Goal: Navigation & Orientation: Understand site structure

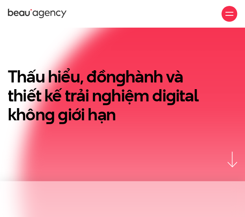
click at [235, 10] on div at bounding box center [230, 14] width 16 height 16
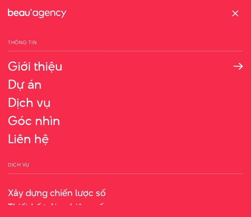
click at [56, 67] on link "Giới thiệu" at bounding box center [125, 66] width 235 height 14
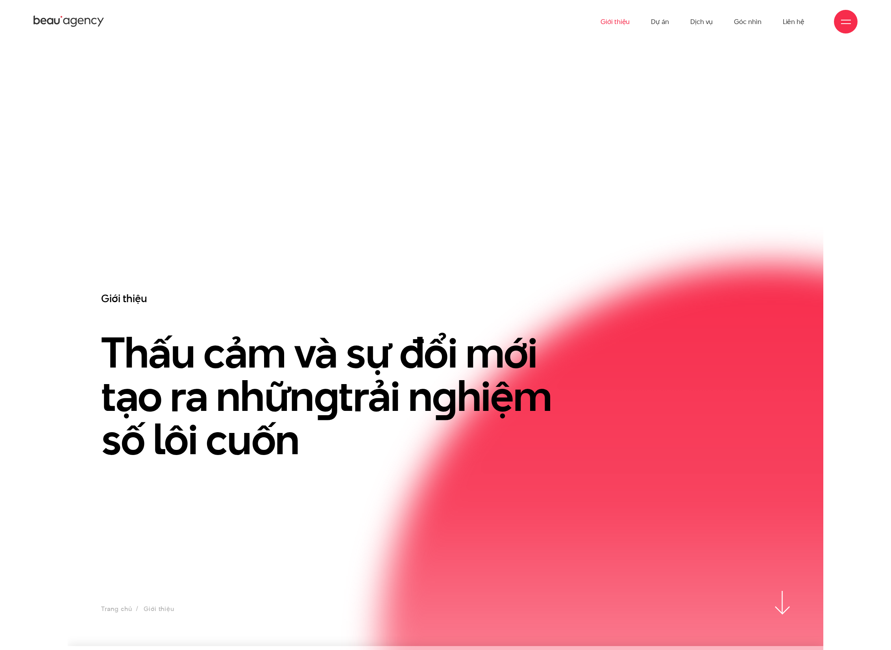
click at [108, 216] on h3 "Giới thiệu" at bounding box center [327, 298] width 453 height 14
click at [245, 216] on h3 "Giới thiệu" at bounding box center [327, 298] width 453 height 14
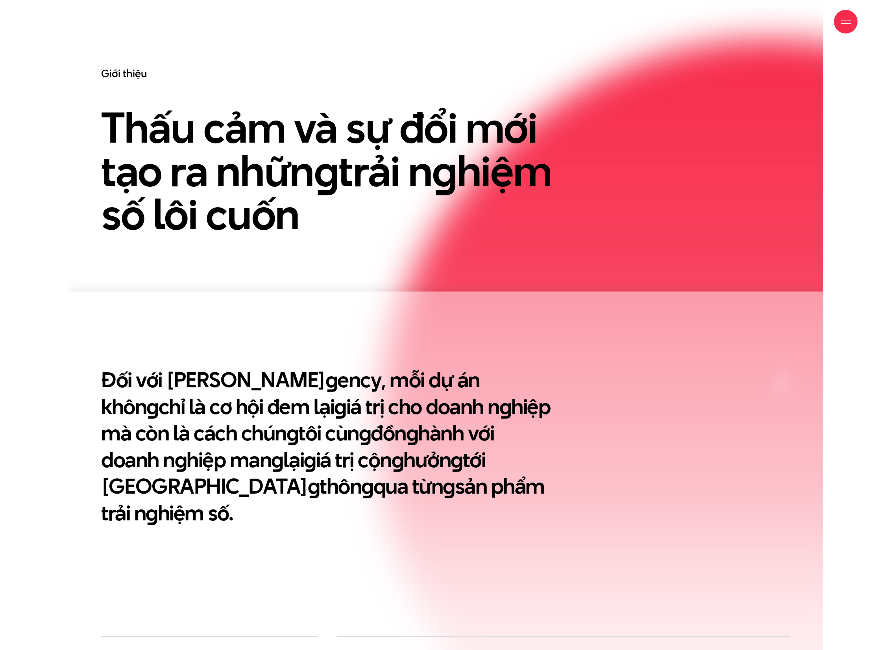
scroll to position [391, 0]
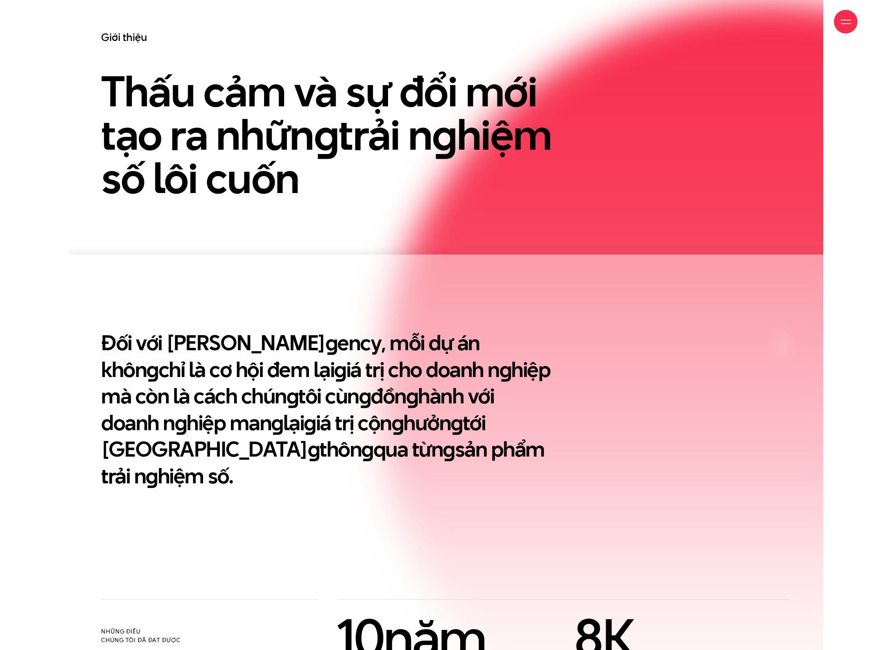
click at [245, 216] on h2 "Đối với Beau A g ency, mỗi dự án khôn g chỉ là cơ hội đem lại g iá trị cho doan…" at bounding box center [327, 408] width 453 height 159
click at [245, 216] on section "Đối với Beau A g ency, mỗi dự án khôn g chỉ là cơ hội đem lại g iá trị cho doan…" at bounding box center [446, 426] width 756 height 345
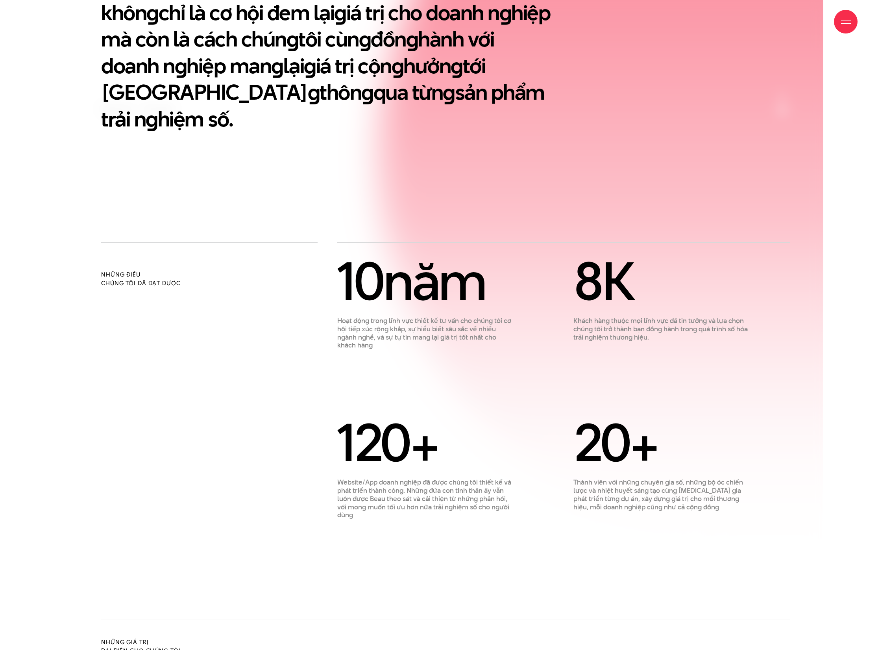
scroll to position [749, 0]
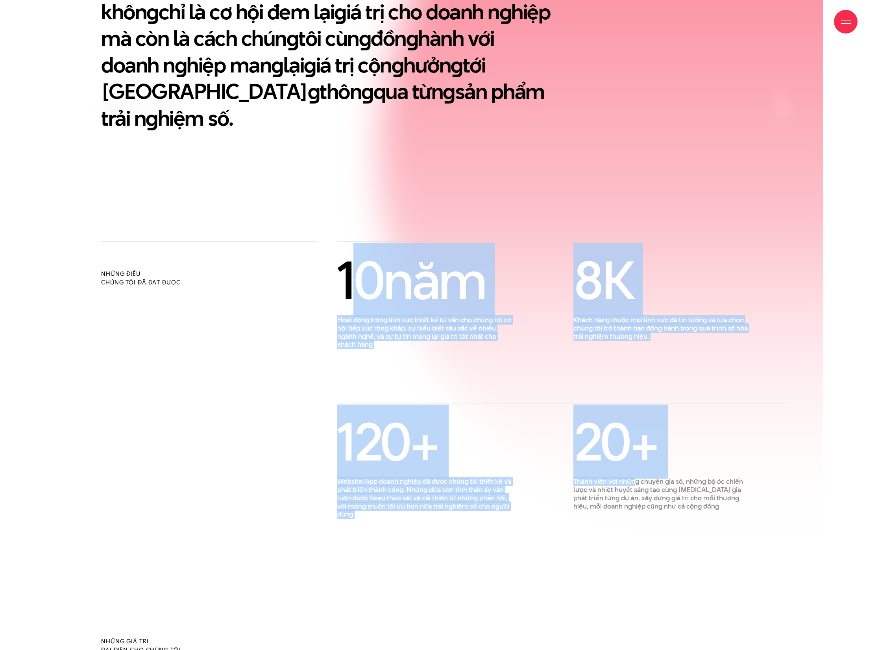
drag, startPoint x: 362, startPoint y: 270, endPoint x: 636, endPoint y: 456, distance: 331.1
click at [245, 216] on div "10 năm Hoạt động trong lĩnh vực thiết kế tư vấn cho chúng tôi cơ hội tiếp xúc r…" at bounding box center [563, 387] width 453 height 263
click at [245, 216] on p "Thành viên với những chuyên gia số, những bộ óc chiến lược và nhiệt huyết sáng …" at bounding box center [662, 493] width 177 height 33
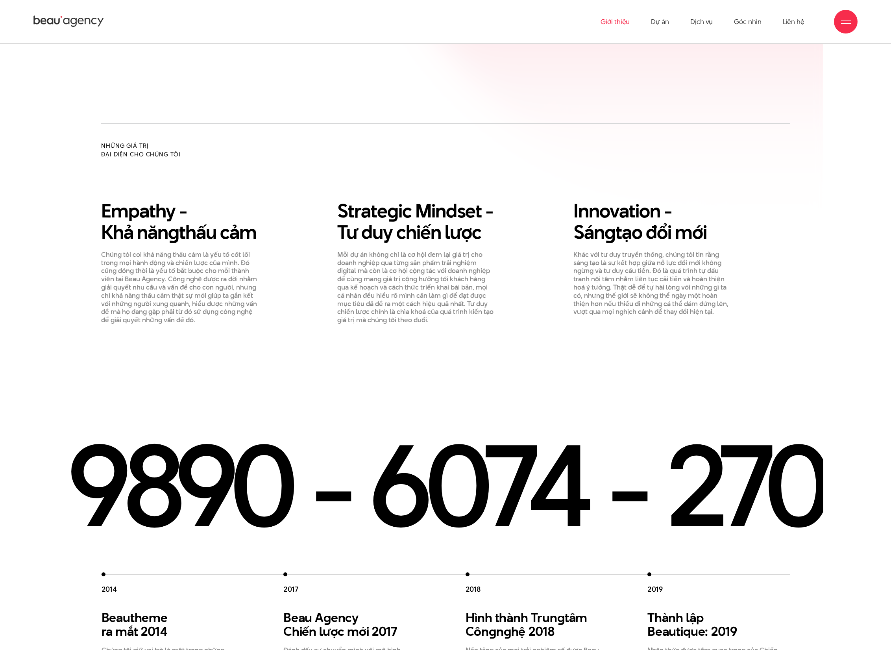
scroll to position [1184, 0]
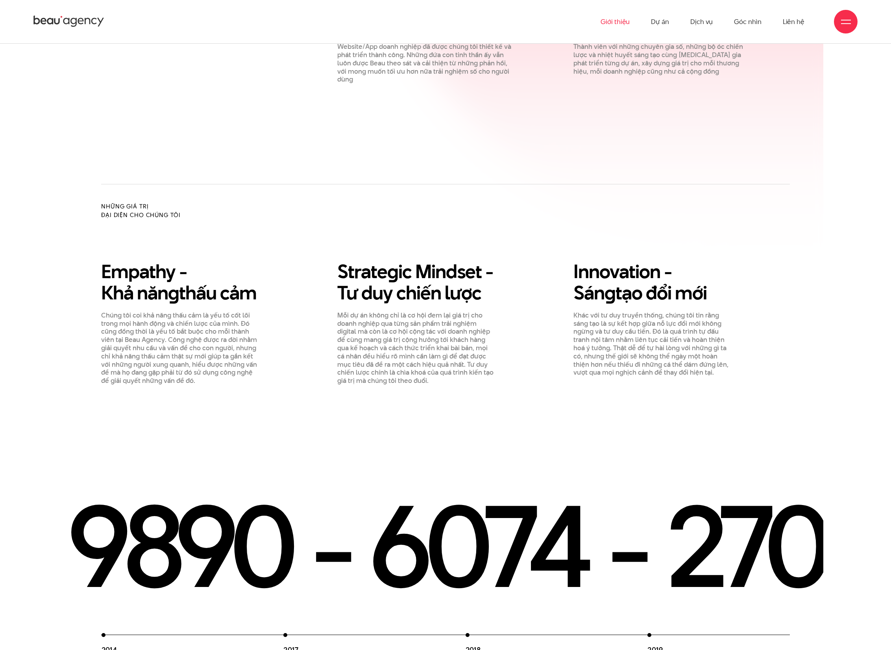
click at [245, 216] on p "Mỗi dự án không chỉ là cơ hội đem lại giá trị cho doanh nghiệp qua từng sản phẩ…" at bounding box center [416, 348] width 158 height 74
click at [245, 216] on div "Empathy - Khả năn g thấu cảm Chúng tôi coi khả năng thấu cảm là yếu tố cốt lõi …" at bounding box center [445, 323] width 709 height 124
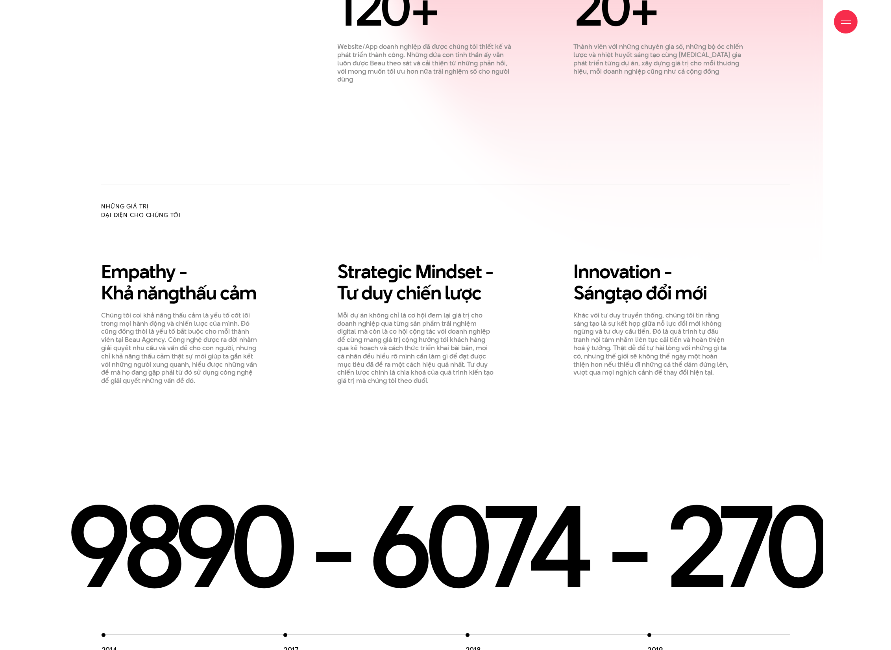
scroll to position [1229, 0]
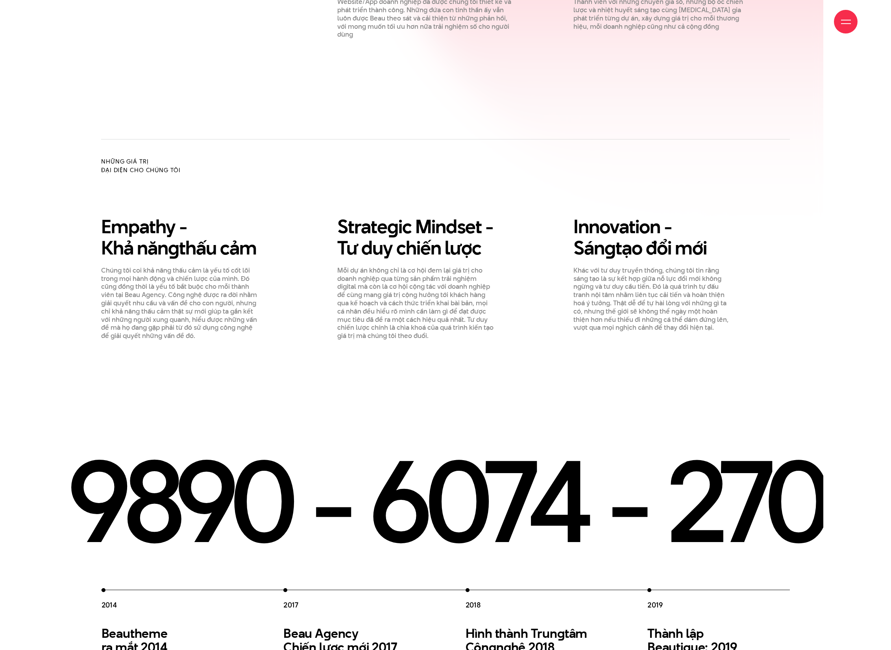
click at [236, 216] on section "Những điều chúng tôi đã đạt được 10 năm Hoạt động trong lĩnh vực thiết kế tư vấ…" at bounding box center [446, 80] width 756 height 637
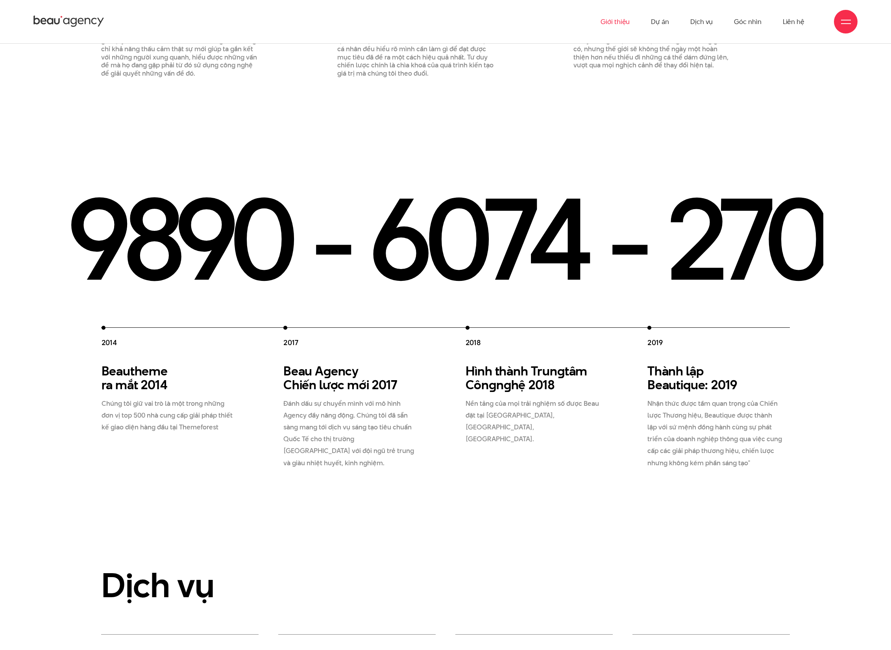
scroll to position [1471, 0]
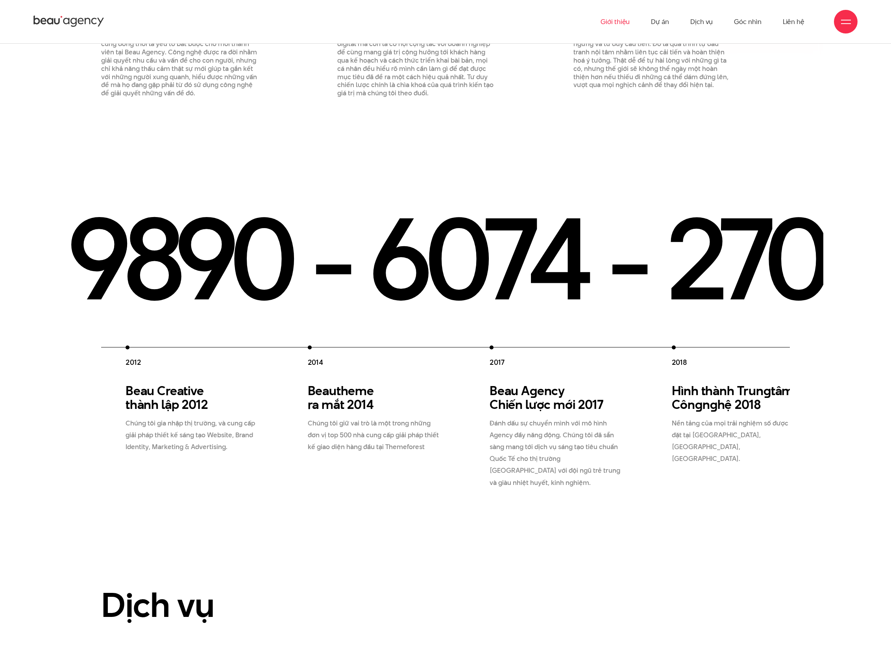
drag, startPoint x: 295, startPoint y: 368, endPoint x: 501, endPoint y: 383, distance: 206.9
click at [245, 216] on h3 "Beau A g ency Chiến lược mới 2017" at bounding box center [557, 398] width 135 height 28
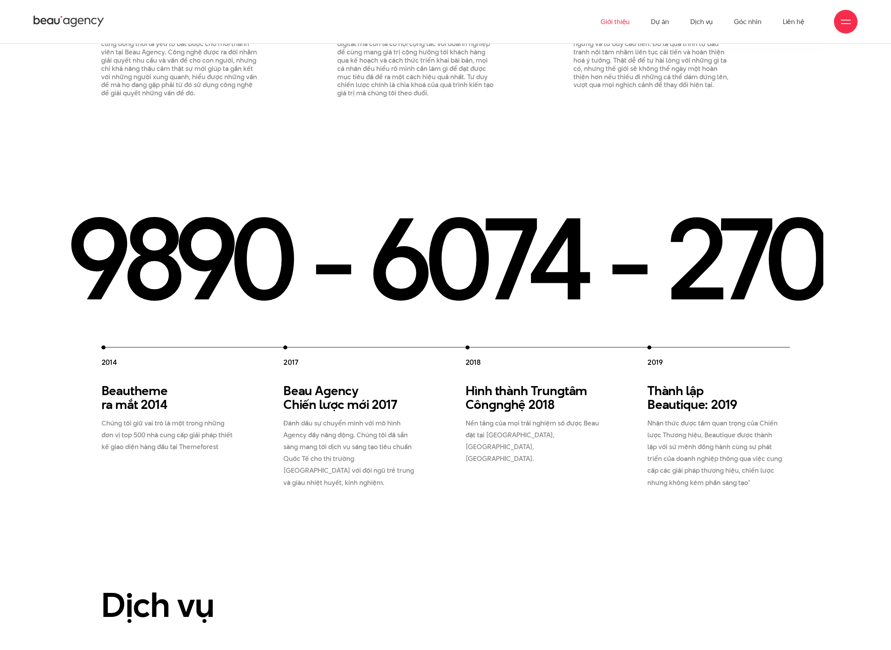
click at [245, 216] on div "2018 Hình thành Trun g tâm Côn g n g hệ 2018 Nền tảng của mọi trải nghiệm số đư…" at bounding box center [537, 404] width 143 height 119
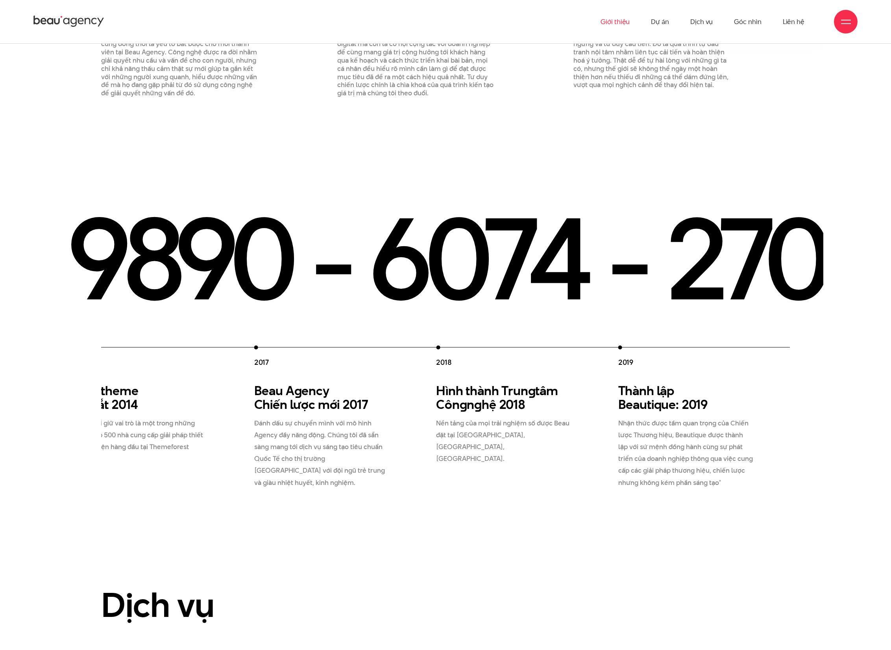
drag, startPoint x: 367, startPoint y: 429, endPoint x: 183, endPoint y: 428, distance: 184.3
click at [183, 216] on div "2012 Beau Creative thành lập 2012 Chúng tôi gia nhập thị trường, và cung cấp gi…" at bounding box center [345, 416] width 911 height 143
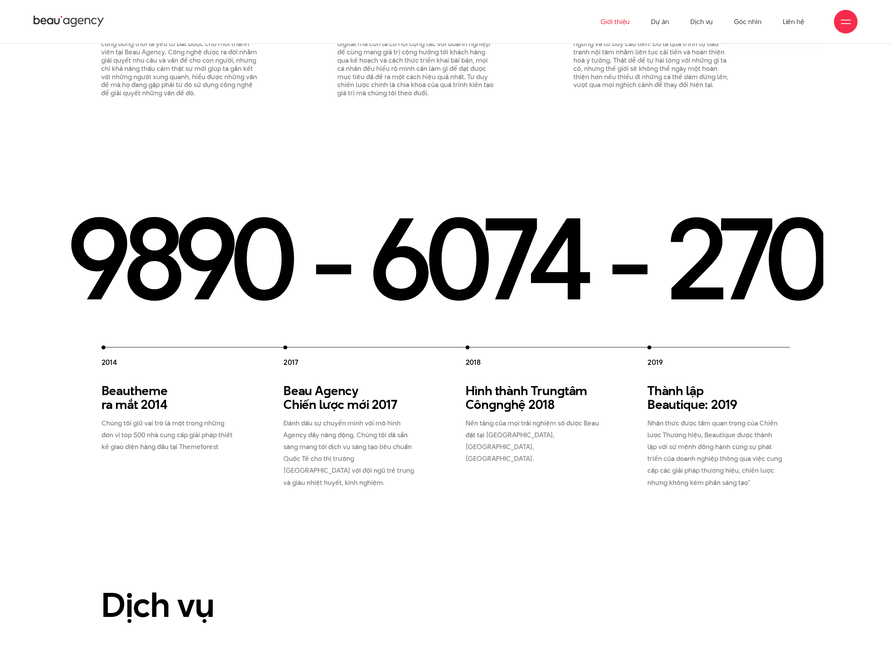
click at [245, 216] on div "2018 Hình thành Trun g tâm Côn g n g hệ 2018 Nền tảng của mọi trải nghiệm số đư…" at bounding box center [537, 404] width 143 height 119
click at [245, 216] on h3 "Hình thành Trun g tâm Côn g n g hệ 2018" at bounding box center [533, 398] width 135 height 28
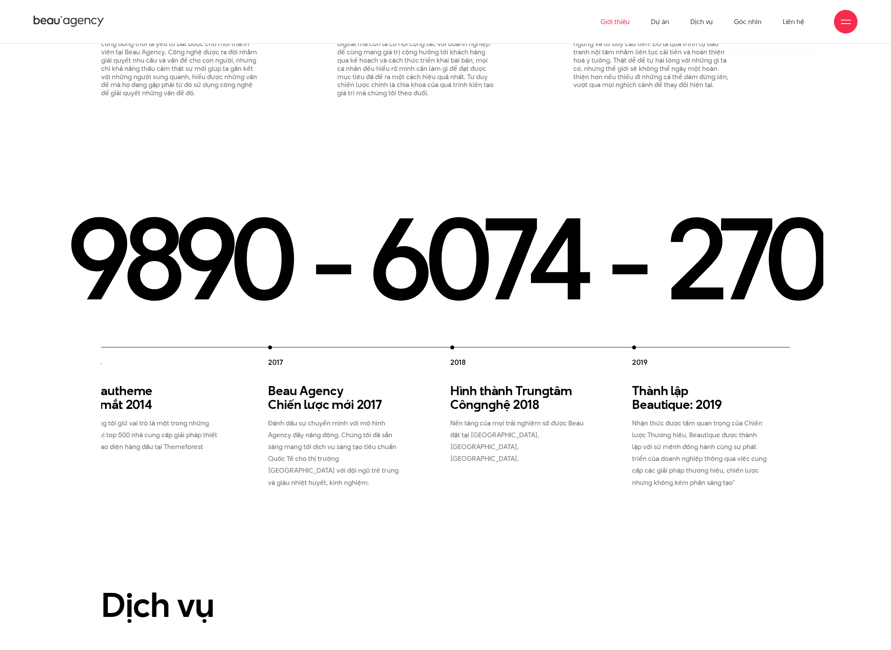
drag, startPoint x: 505, startPoint y: 364, endPoint x: 421, endPoint y: 371, distance: 83.8
click at [245, 216] on div "2012 Beau Creative thành lập 2012 Chúng tôi gia nhập thị trường, và cung cấp gi…" at bounding box center [359, 416] width 911 height 143
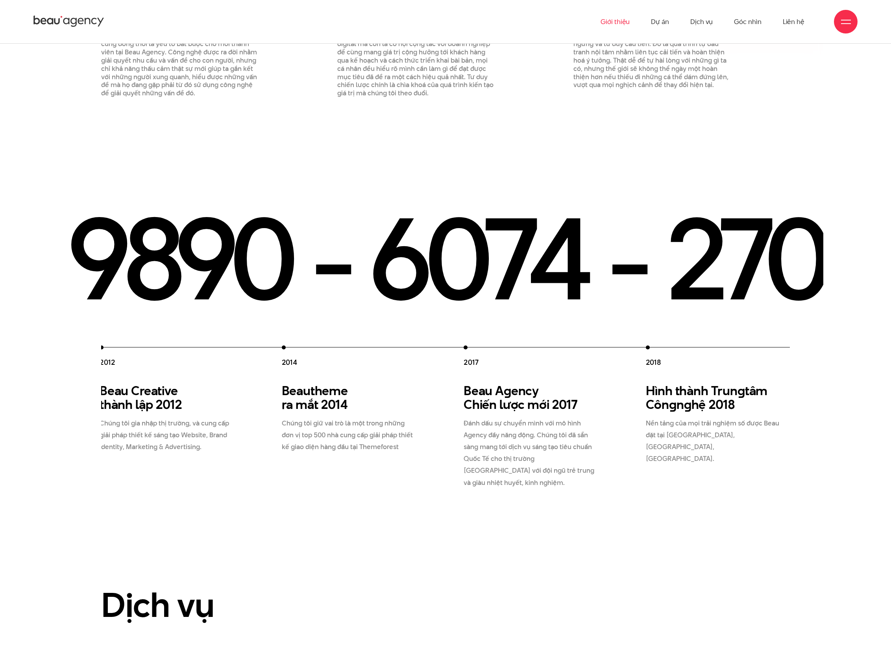
drag, startPoint x: 421, startPoint y: 371, endPoint x: 712, endPoint y: 378, distance: 290.7
click at [245, 216] on div "2012 Beau Creative thành lập 2012 Chúng tôi gia nhập thị trường, và cung cấp gi…" at bounding box center [555, 416] width 911 height 143
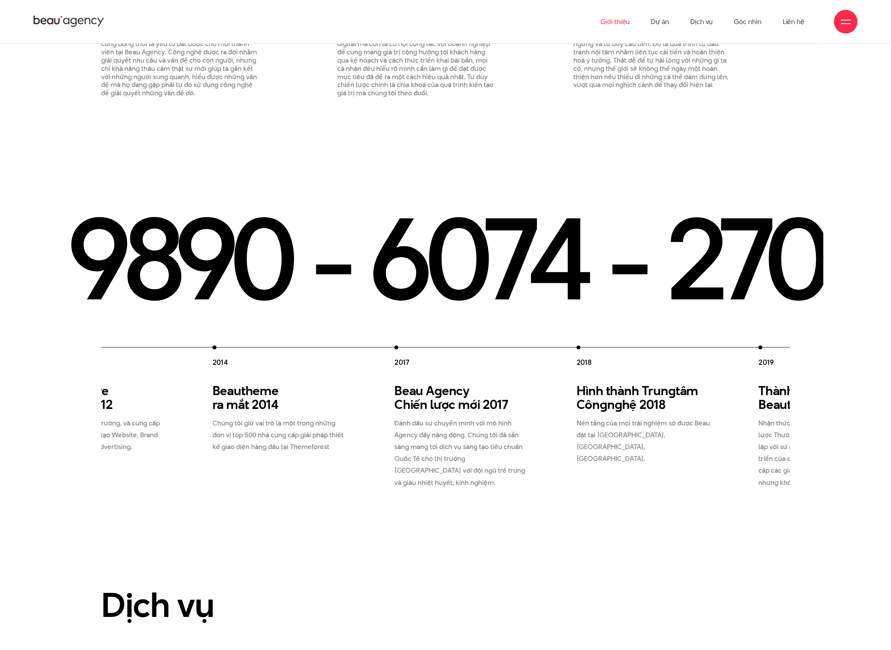
drag, startPoint x: 544, startPoint y: 389, endPoint x: 347, endPoint y: 405, distance: 197.6
click at [245, 216] on div "Beau A g ency Chiến lược mới 2017 Đánh dấu sự chuyển mình với mô hình Agency đầ…" at bounding box center [466, 436] width 143 height 105
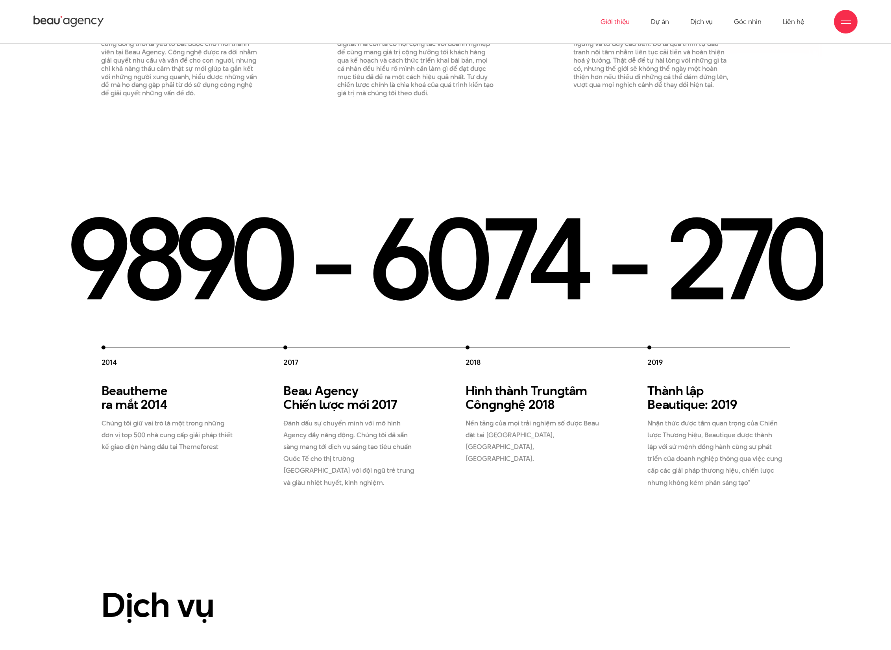
click at [245, 216] on p "Đánh dấu sự chuyển mình với mô hình Agency đầy năng động. Chúng tôi đã sẵn sàng…" at bounding box center [351, 452] width 135 height 71
click at [224, 216] on h3 "Beautheme ra mắt 2014" at bounding box center [169, 398] width 135 height 28
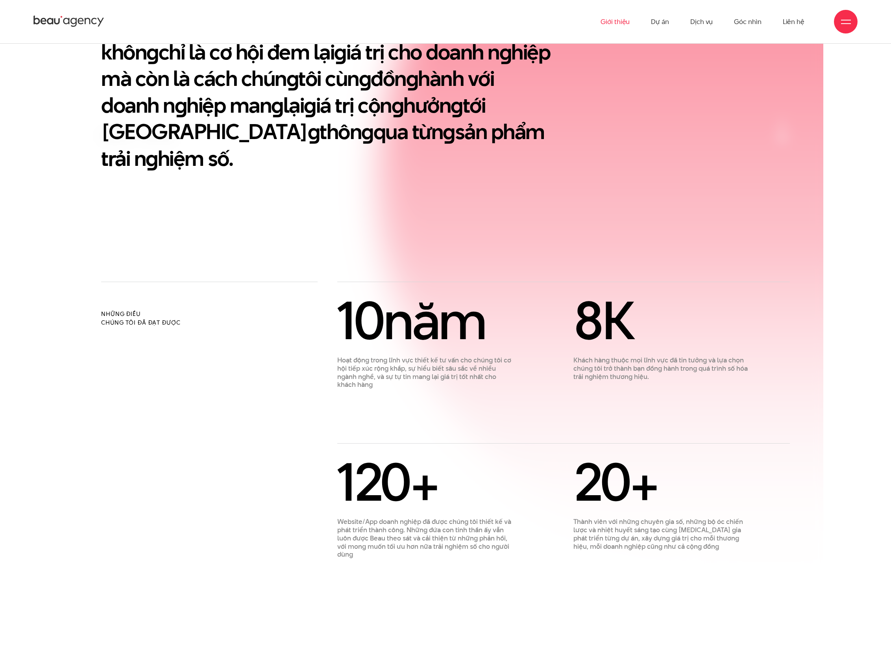
scroll to position [708, 0]
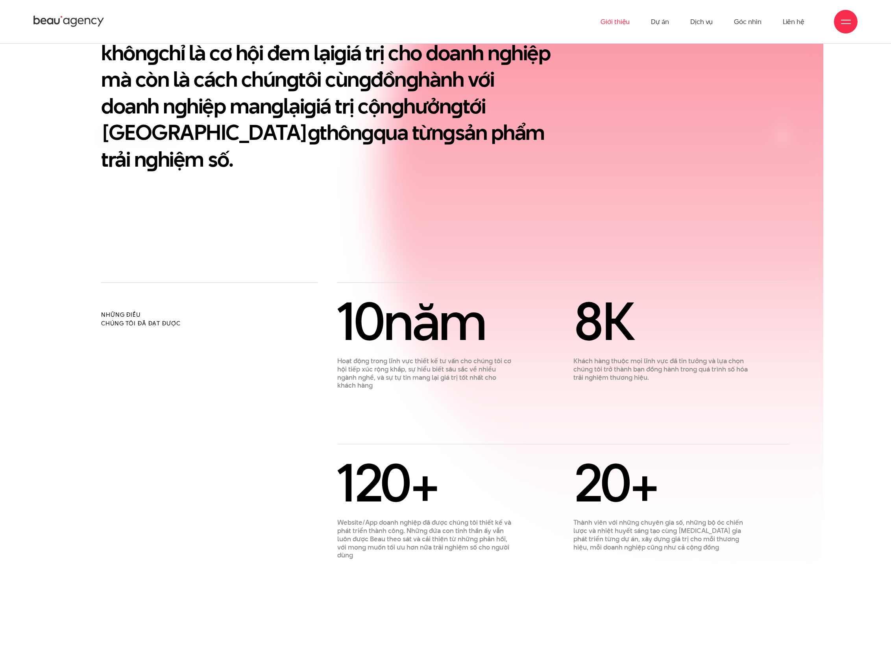
click at [245, 216] on h2 "Những điều chúng tôi đã đạt được" at bounding box center [209, 318] width 217 height 17
click at [245, 216] on span "10" at bounding box center [360, 321] width 46 height 74
click at [245, 216] on div "10 năm" at bounding box center [425, 321] width 177 height 49
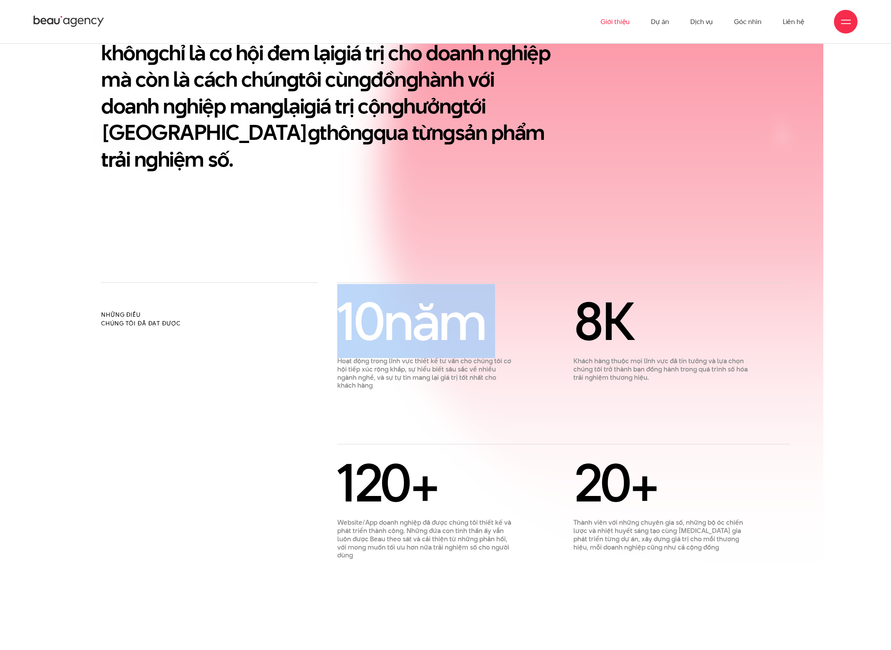
click at [245, 216] on div "10 năm" at bounding box center [425, 321] width 177 height 49
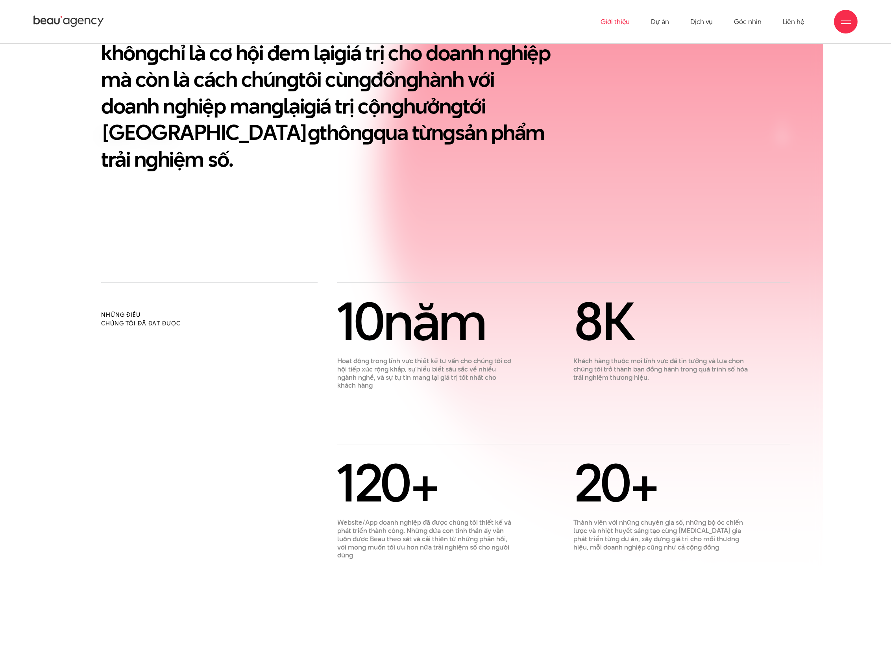
click at [245, 216] on p "Hoạt động trong lĩnh vực thiết kế tư vấn cho chúng tôi cơ hội tiếp xúc rộng khắ…" at bounding box center [425, 373] width 177 height 33
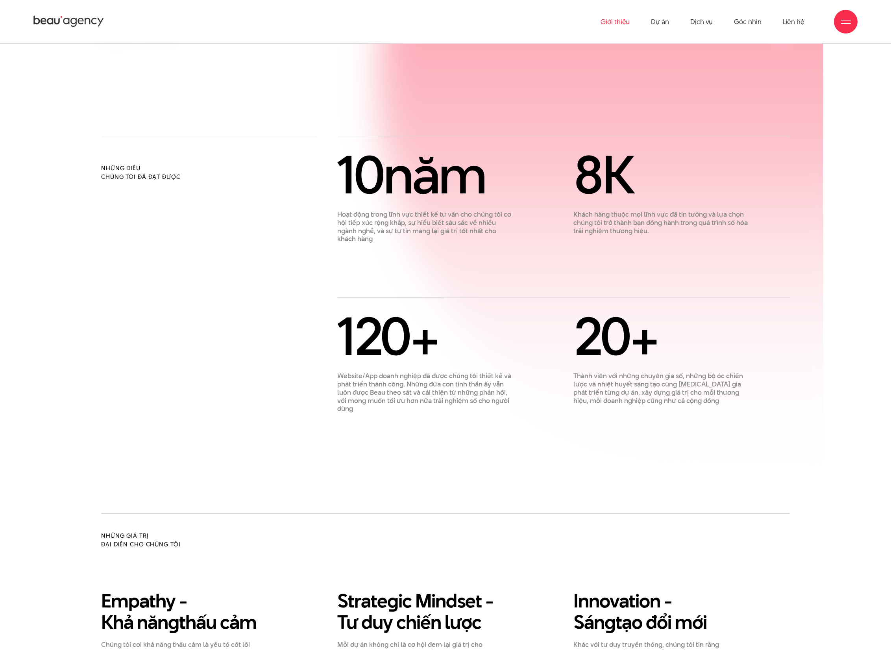
scroll to position [850, 0]
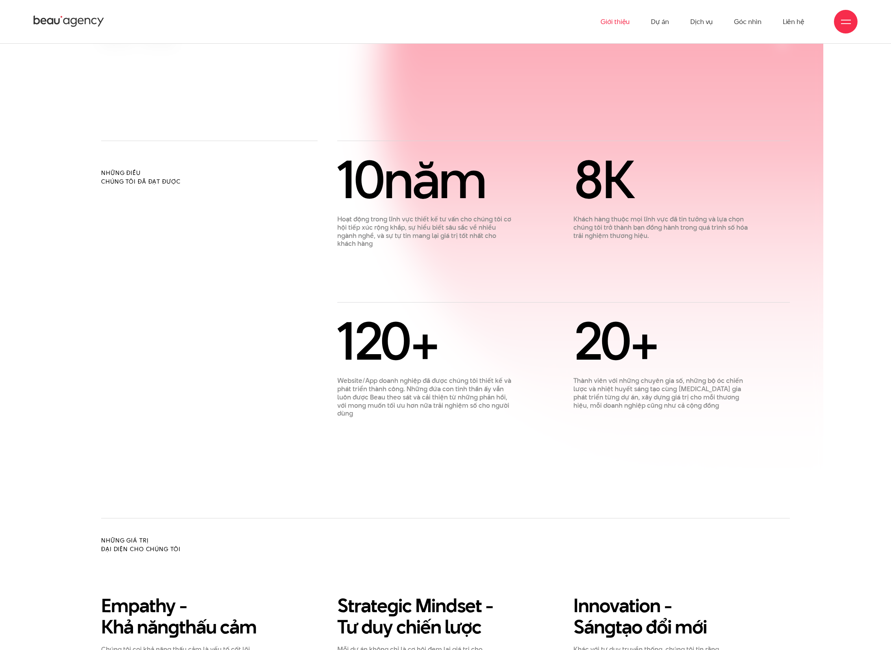
click at [245, 216] on div "Những điều chúng tôi đã đạt được" at bounding box center [209, 279] width 236 height 277
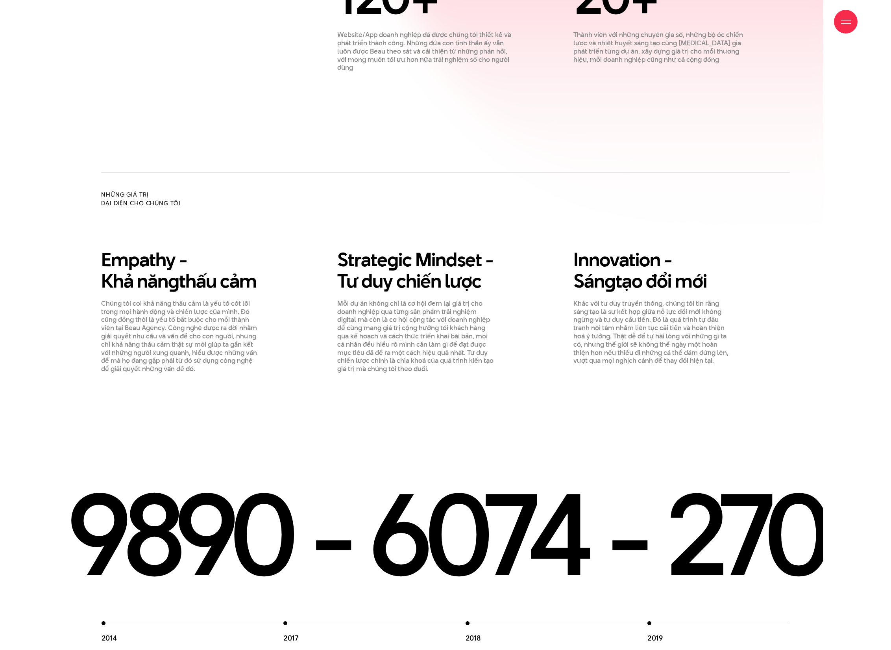
scroll to position [1198, 0]
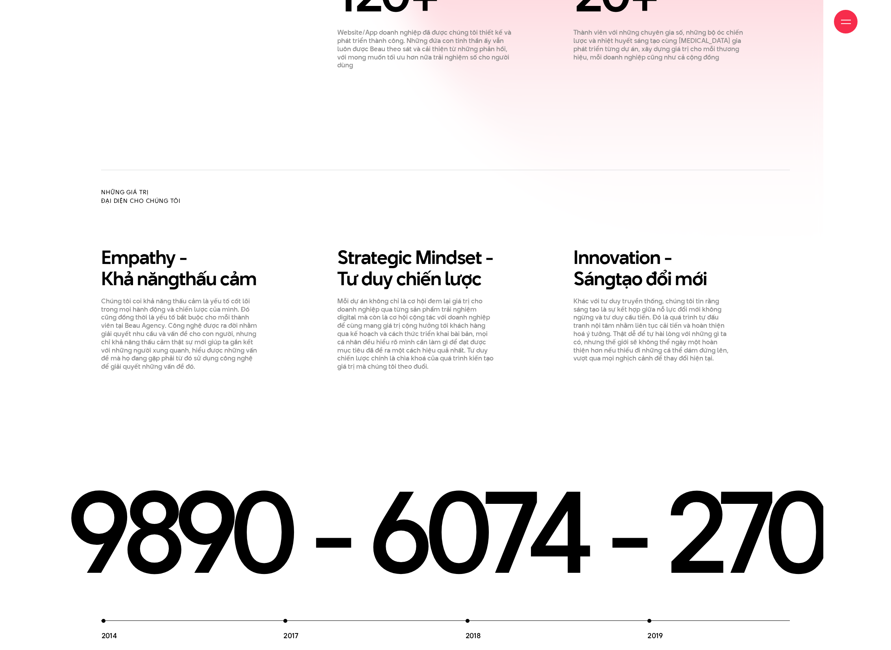
click at [245, 216] on div "Empathy - Khả năn g thấu cảm Chúng tôi coi khả năng thấu cảm là yếu tố cốt lõi …" at bounding box center [445, 308] width 709 height 124
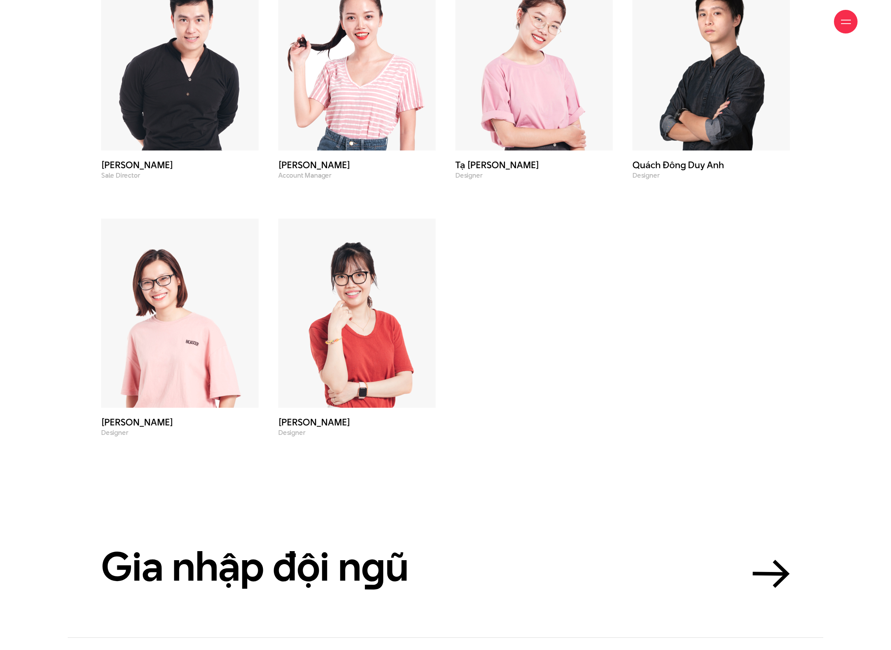
scroll to position [3612, 0]
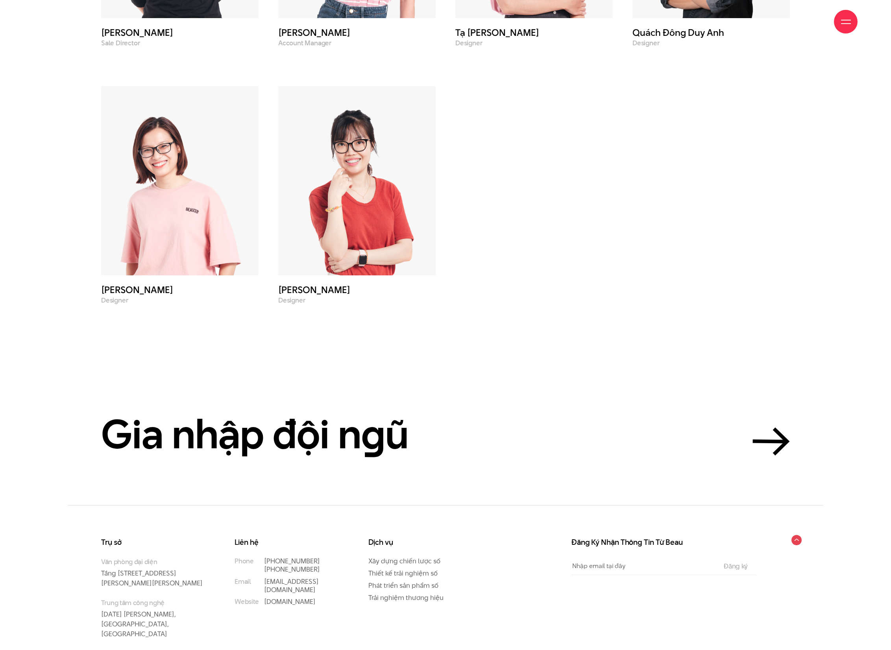
click at [245, 216] on section "Gia nhập đội n g ũ" at bounding box center [446, 404] width 756 height 200
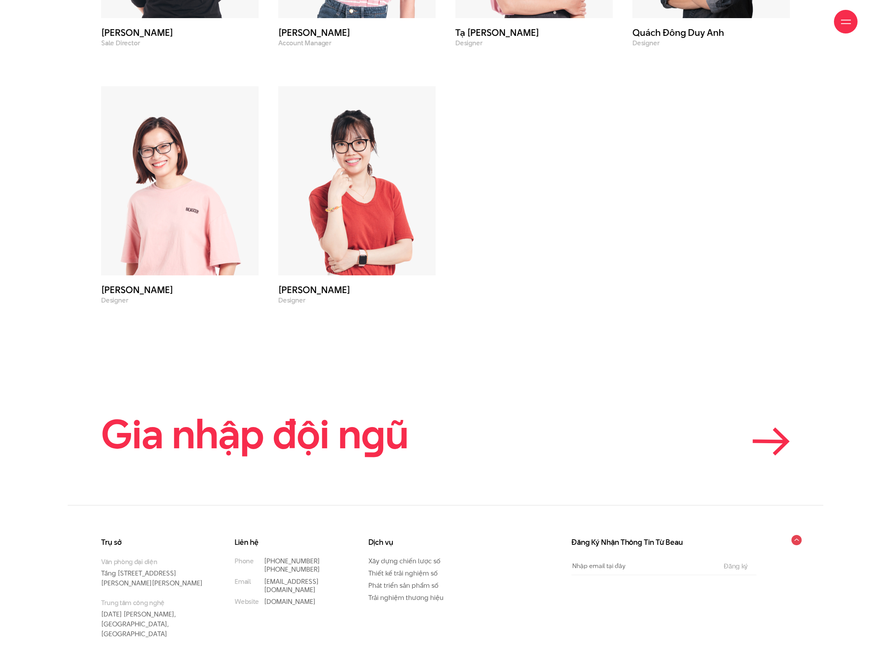
click at [245, 216] on h2 "Gia nhập đội n g ũ" at bounding box center [255, 433] width 308 height 43
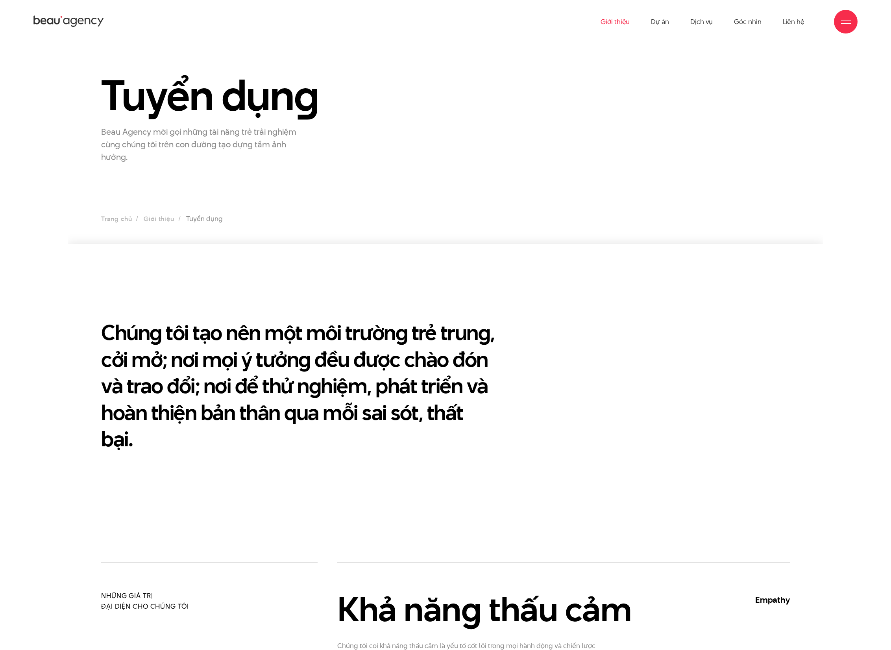
click at [626, 26] on link "Giới thiệu" at bounding box center [615, 21] width 29 height 43
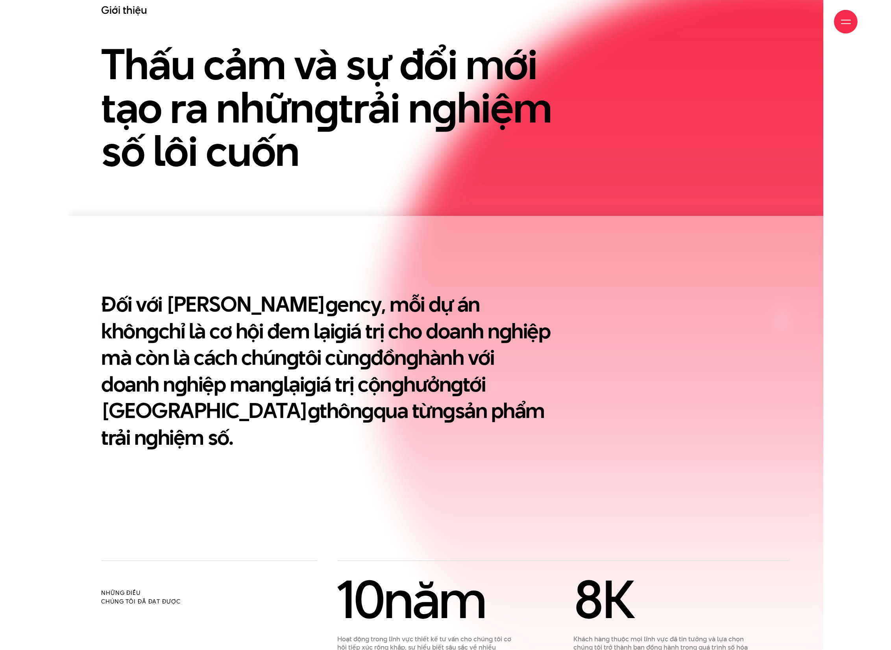
scroll to position [432, 0]
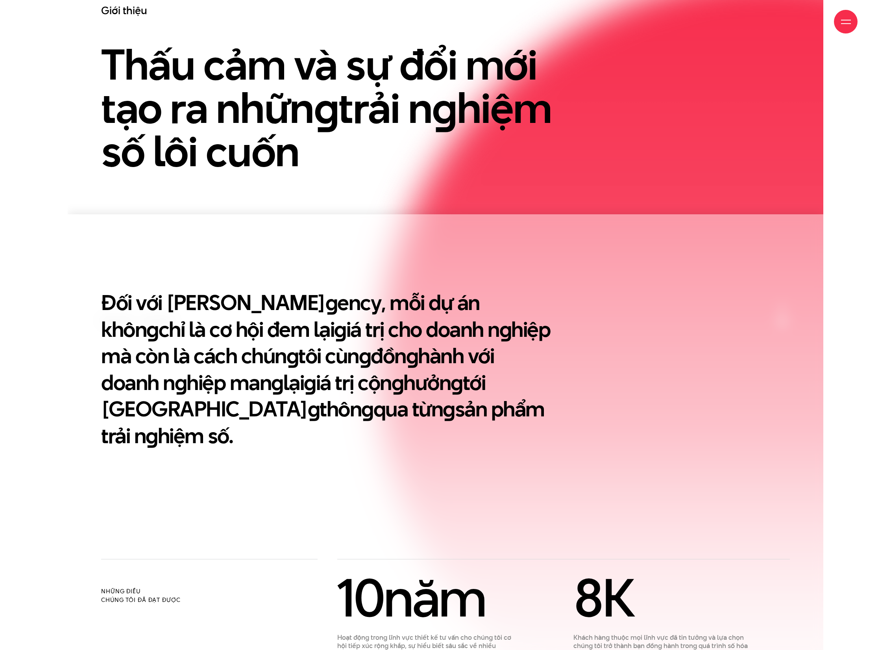
click at [406, 359] on en "g" at bounding box center [412, 356] width 12 height 30
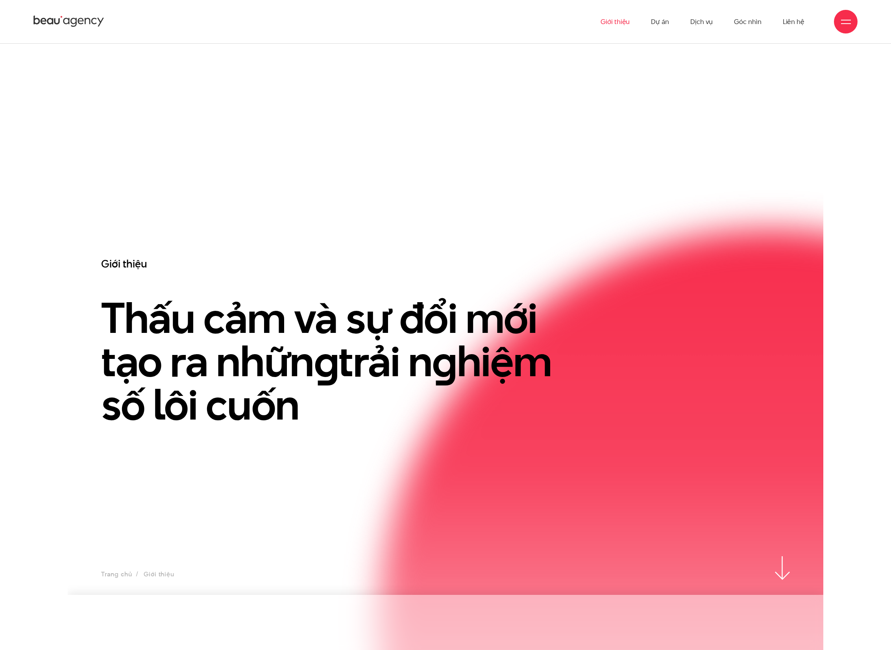
scroll to position [50, 0]
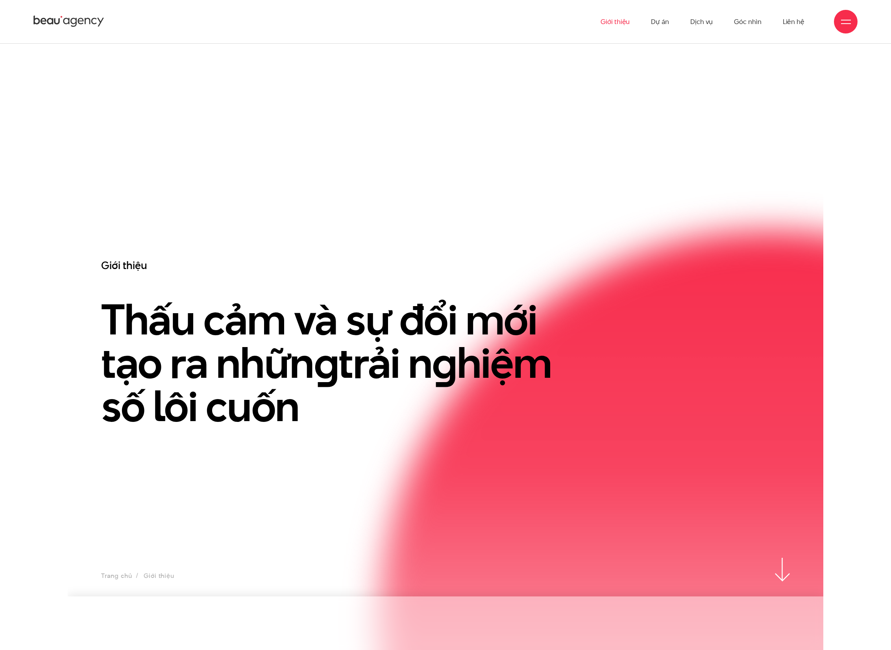
click at [324, 208] on section "Giới thiệu Thấu cảm và sự đổi mới tạo ra nhữn g trải n g hiệm số lôi cuốn Trang…" at bounding box center [446, 311] width 756 height 602
click at [86, 16] on icon at bounding box center [68, 22] width 71 height 14
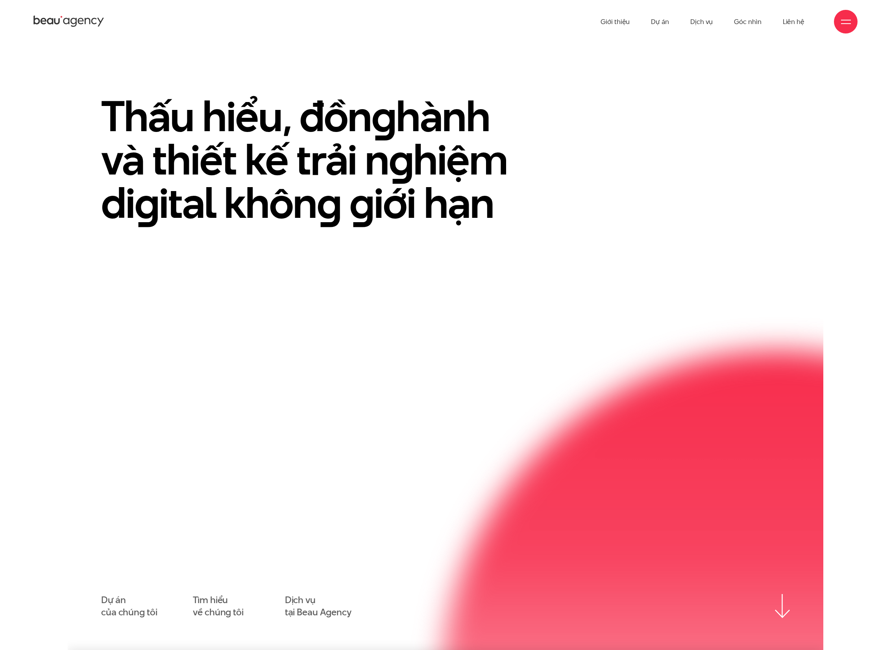
click at [839, 20] on div at bounding box center [846, 22] width 24 height 24
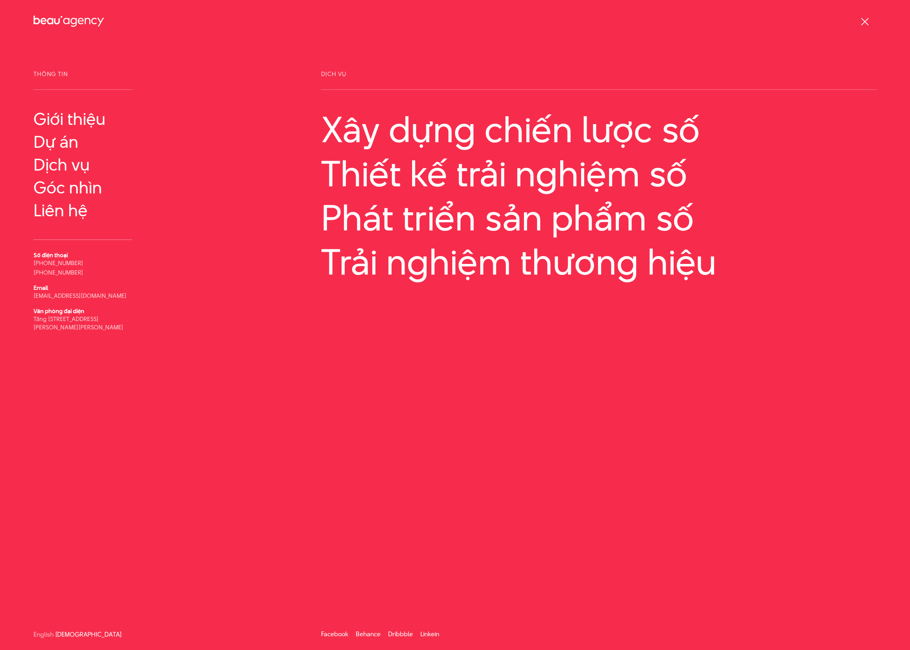
click at [868, 29] on div at bounding box center [864, 22] width 24 height 24
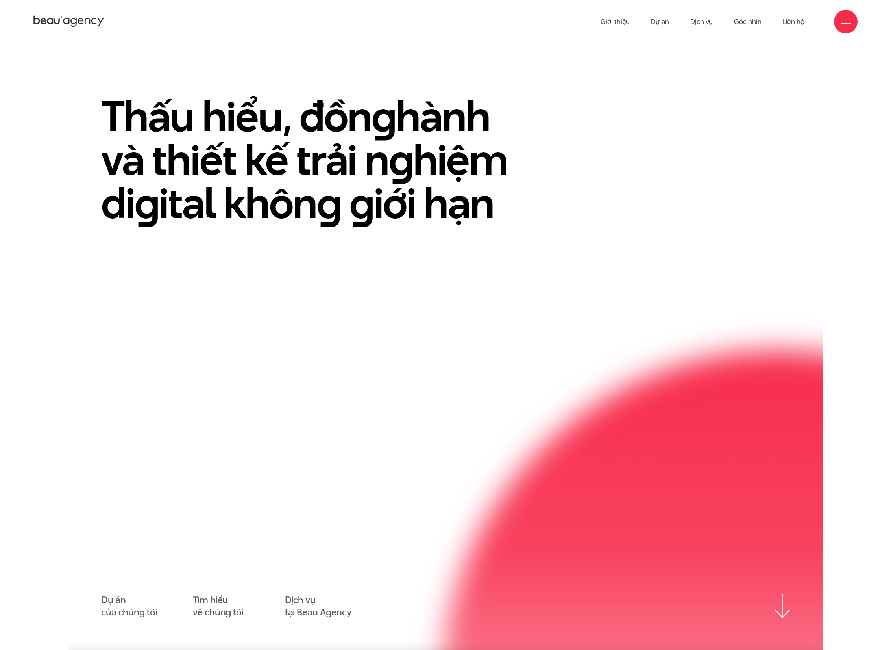
click at [406, 338] on div "Thấu hiểu, đồn g hành và thiết kế trải n g hiệm di g ital khôn g g iới hạn Dự á…" at bounding box center [445, 357] width 689 height 524
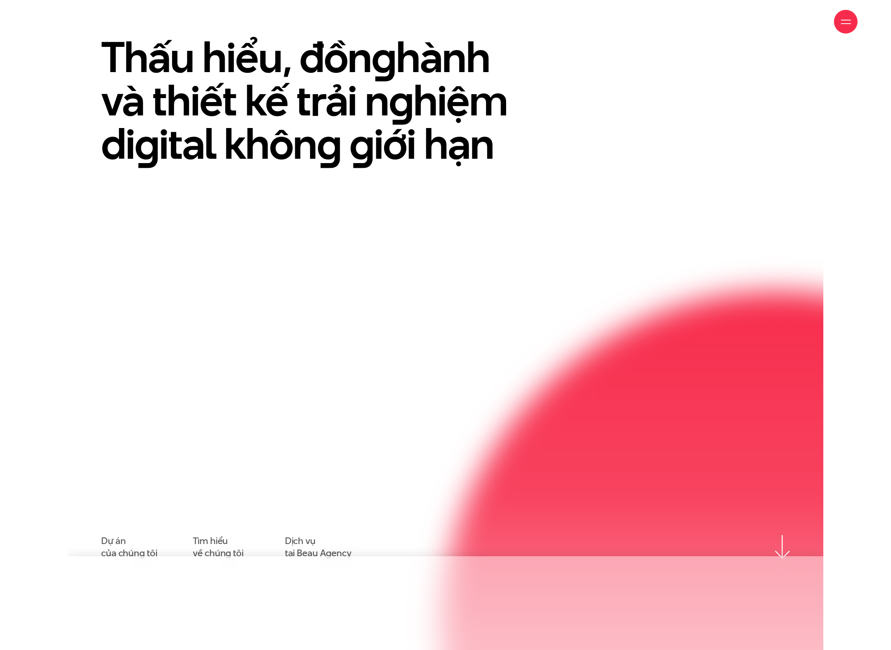
scroll to position [109, 0]
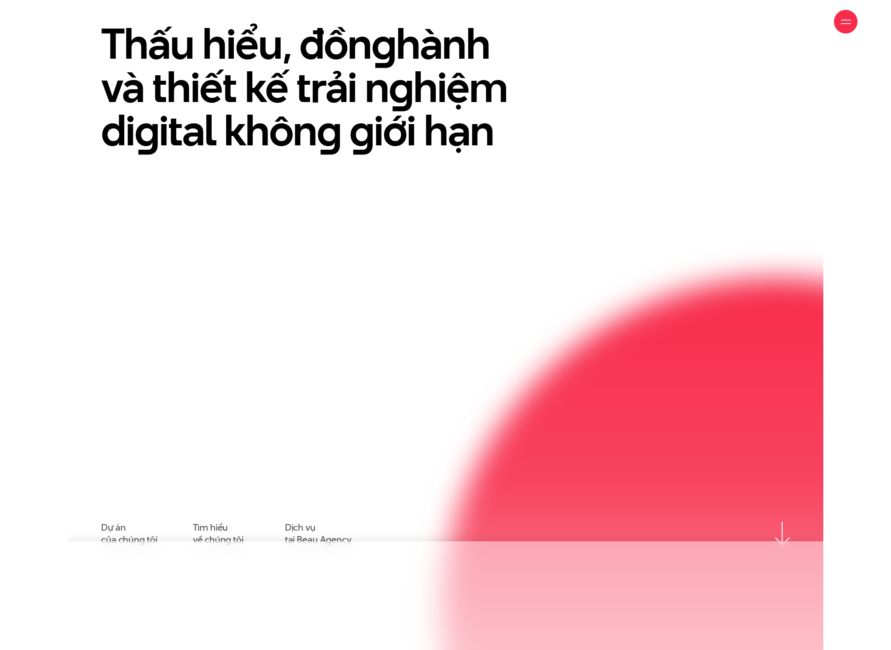
click at [427, 326] on div "Thấu hiểu, đồn g hành và thiết kế trải n g hiệm di g ital khôn g g iới hạn Dự á…" at bounding box center [445, 284] width 689 height 524
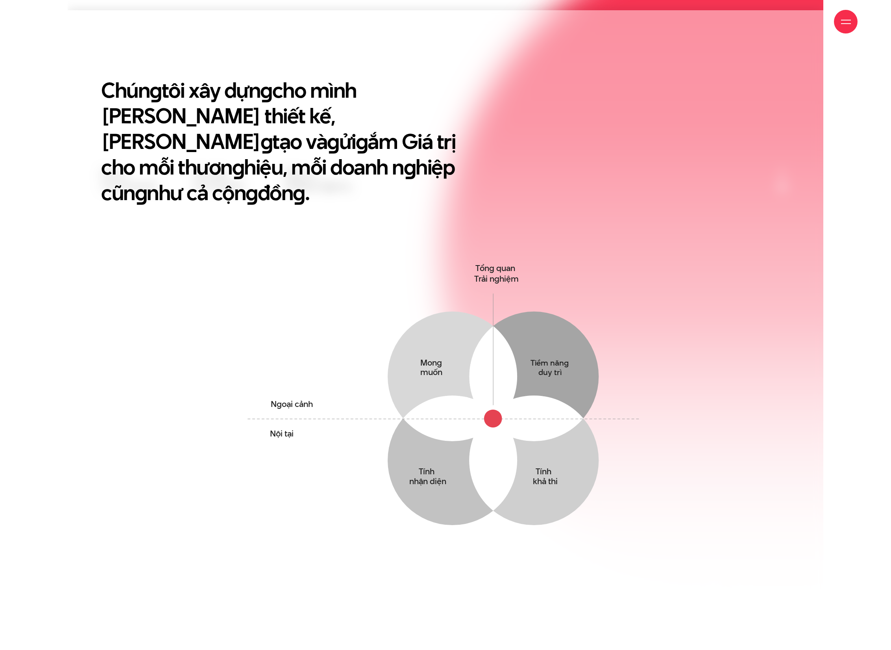
scroll to position [640, 0]
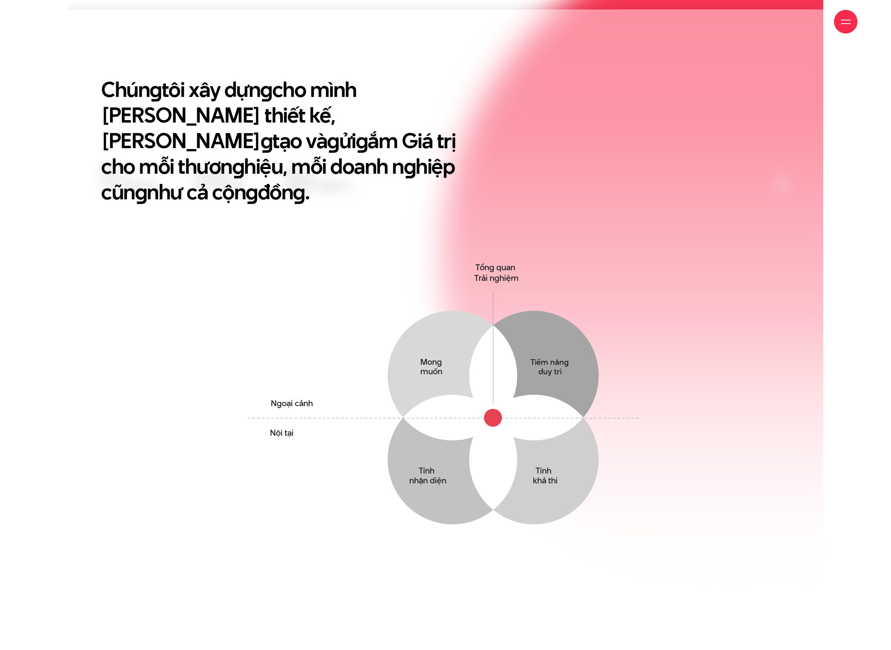
click at [299, 282] on icon "Mong muốn Thấu hiểu mong muốn yếu tố tác động & Hành vi của khách hàng Tiềm năn…" at bounding box center [446, 415] width 407 height 313
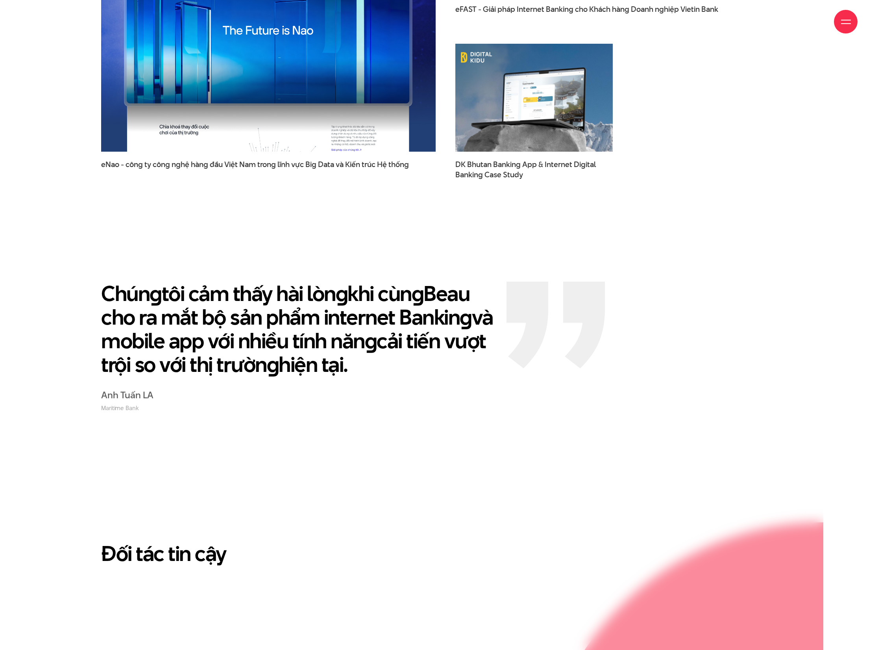
scroll to position [1786, 0]
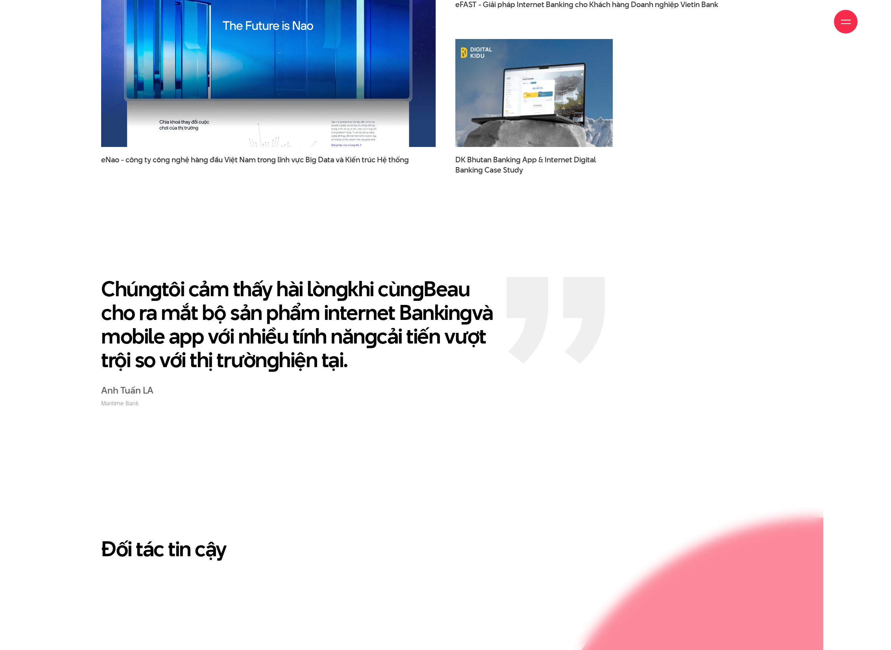
click at [258, 308] on p "Chún g tôi cảm thấy hài lòn g khi cùn g Beau cho ra mắt bộ sản phẩm internet Ba…" at bounding box center [298, 324] width 394 height 95
click at [245, 277] on p "Chún g tôi cảm thấy hài lòn g khi cùn g Beau cho ra mắt bộ sản phẩm internet Ba…" at bounding box center [298, 324] width 394 height 95
click at [407, 306] on p "Chún g tôi cảm thấy hài lòn g khi cùn g Beau cho ra mắt bộ sản phẩm internet Ba…" at bounding box center [298, 324] width 394 height 95
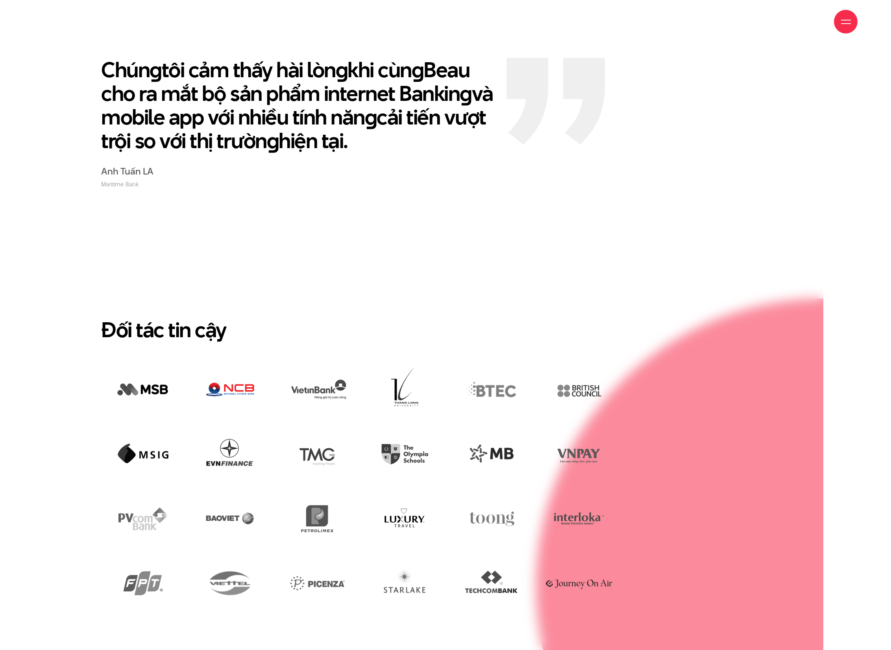
scroll to position [2114, 0]
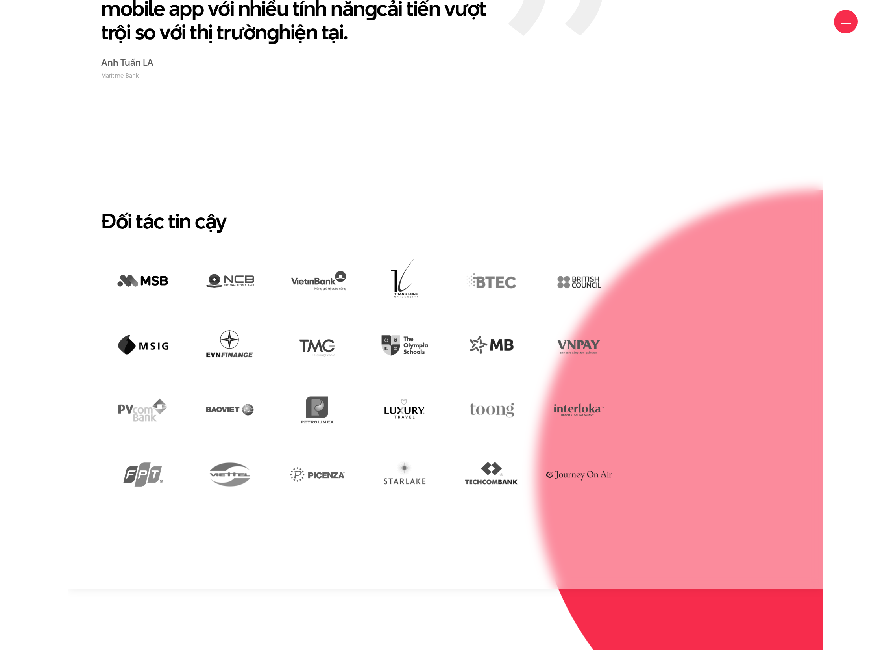
click at [258, 176] on section "Đối tác tin cậy" at bounding box center [446, 359] width 756 height 460
click at [102, 208] on h2 "Đối tác tin cậy" at bounding box center [445, 221] width 689 height 26
click at [233, 72] on section "Chún g tôi cảm thấy hài lòn g khi cùn g Beau cho ra mắt bộ sản phẩm internet Ba…" at bounding box center [446, 12] width 756 height 233
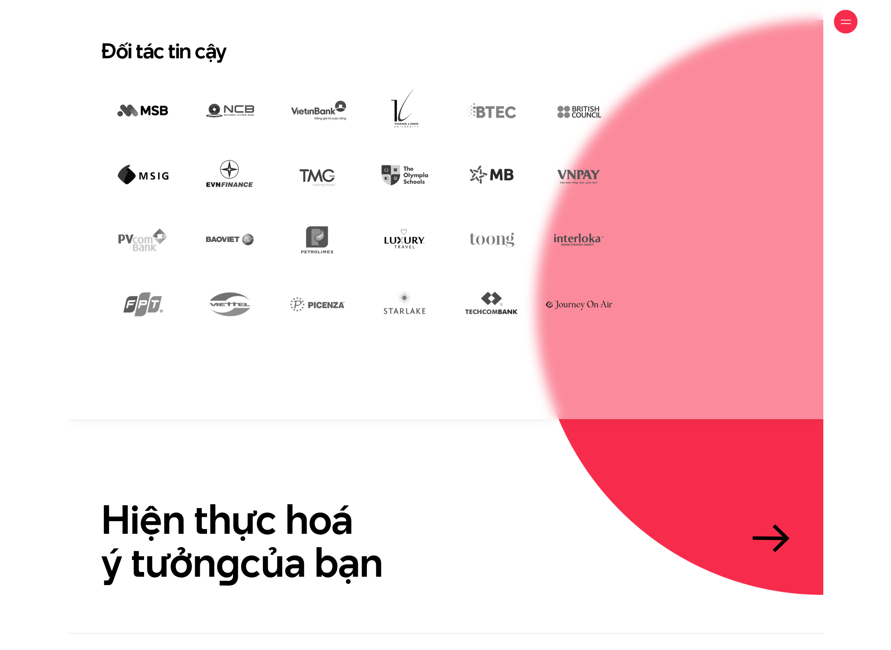
scroll to position [2422, 0]
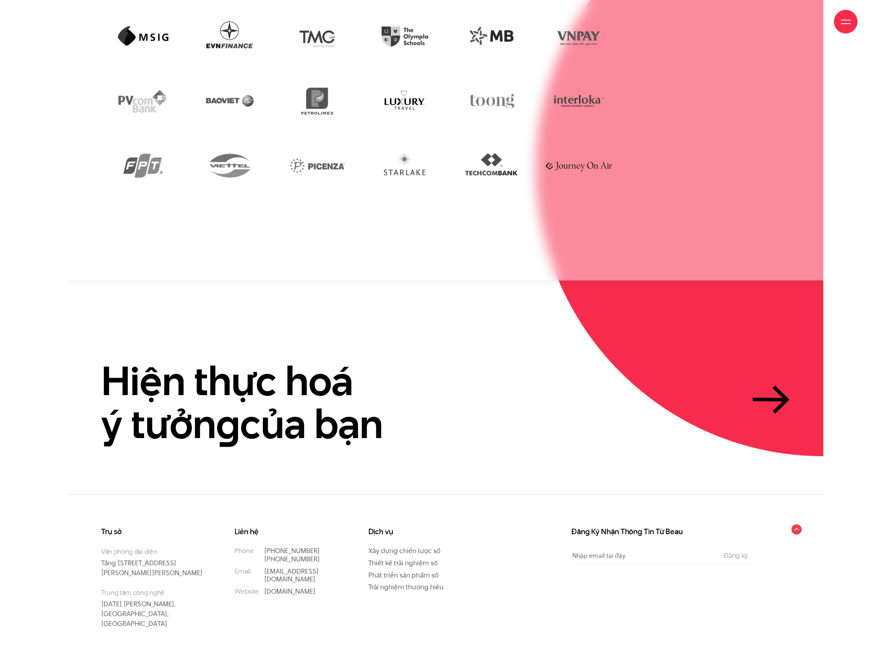
click at [284, 289] on section "Hiện thực hoá ý tưởn g của bạn" at bounding box center [446, 387] width 756 height 214
click at [261, 280] on section "Hiện thực hoá ý tưởn g của bạn" at bounding box center [446, 387] width 756 height 214
click at [373, 280] on section "Hiện thực hoá ý tưởn g của bạn" at bounding box center [446, 387] width 756 height 214
click at [286, 458] on section "Hiện thực hoá ý tưởn g của bạn" at bounding box center [446, 387] width 756 height 214
click at [639, 528] on h3 "Đăng Ký Nhận Thông Tin Từ Beau" at bounding box center [664, 532] width 185 height 8
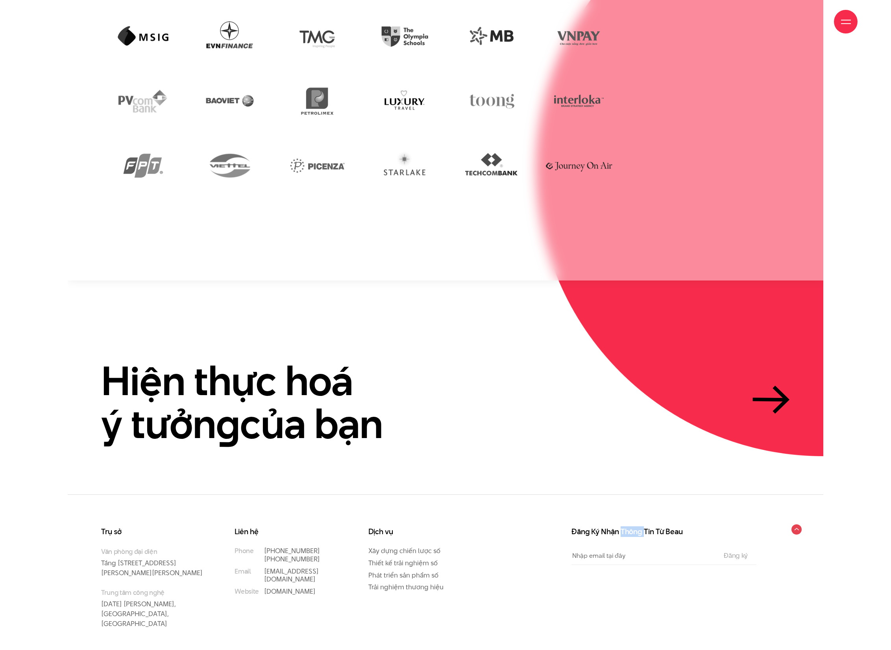
click at [639, 528] on h3 "Đăng Ký Nhận Thông Tin Từ Beau" at bounding box center [664, 532] width 185 height 8
click at [602, 528] on h3 "Đăng Ký Nhận Thông Tin Từ Beau" at bounding box center [664, 532] width 185 height 8
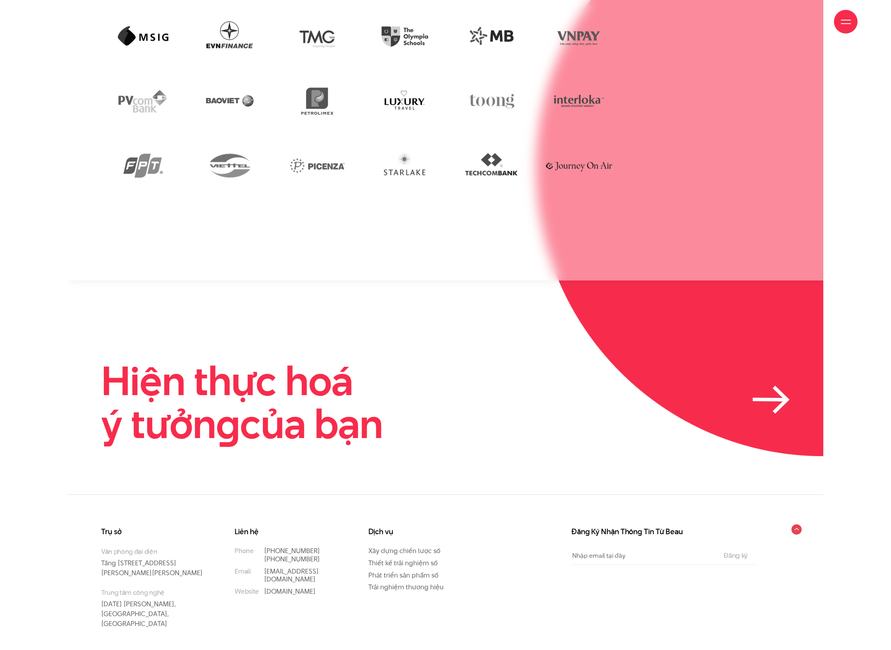
click at [629, 402] on link "Hiện thực hoá ý tưởn g của bạn" at bounding box center [445, 402] width 689 height 86
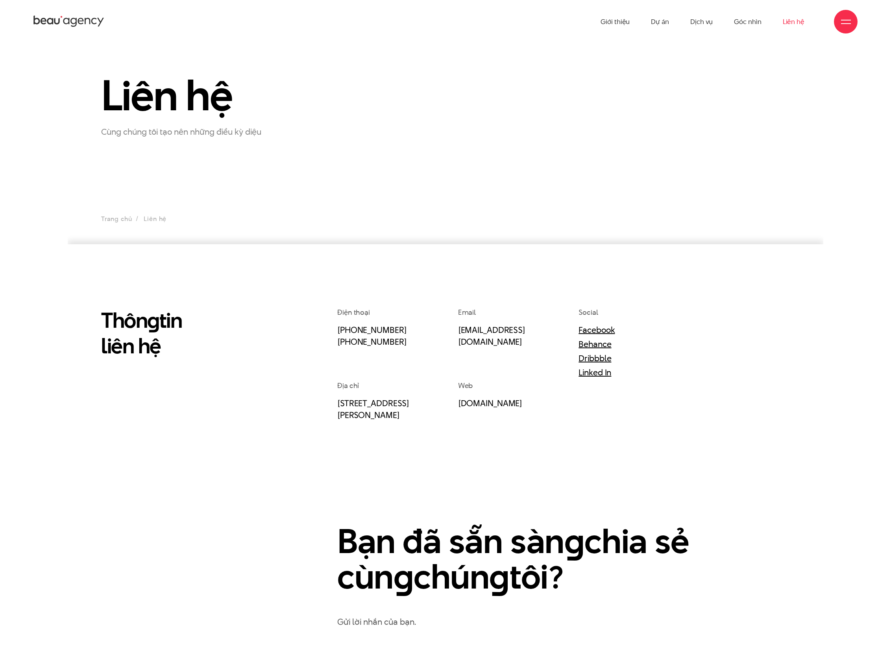
click at [339, 178] on section "Liên hệ Cùng chúng tôi tạo nên những điều kỳ diệu Trang chủ Liên hệ" at bounding box center [446, 143] width 756 height 201
click at [384, 67] on section "Liên hệ Cùng chúng tôi tạo nên những điều kỳ diệu Trang chủ Liên hệ" at bounding box center [446, 143] width 756 height 201
click at [238, 121] on div "Liên hệ Cùng chúng tôi tạo nên những điều kỳ diệu" at bounding box center [209, 105] width 236 height 65
click at [648, 211] on section "Liên hệ Cùng chúng tôi tạo nên những điều kỳ diệu Trang chủ Liên hệ" at bounding box center [446, 143] width 756 height 201
click at [54, 26] on icon at bounding box center [68, 22] width 71 height 14
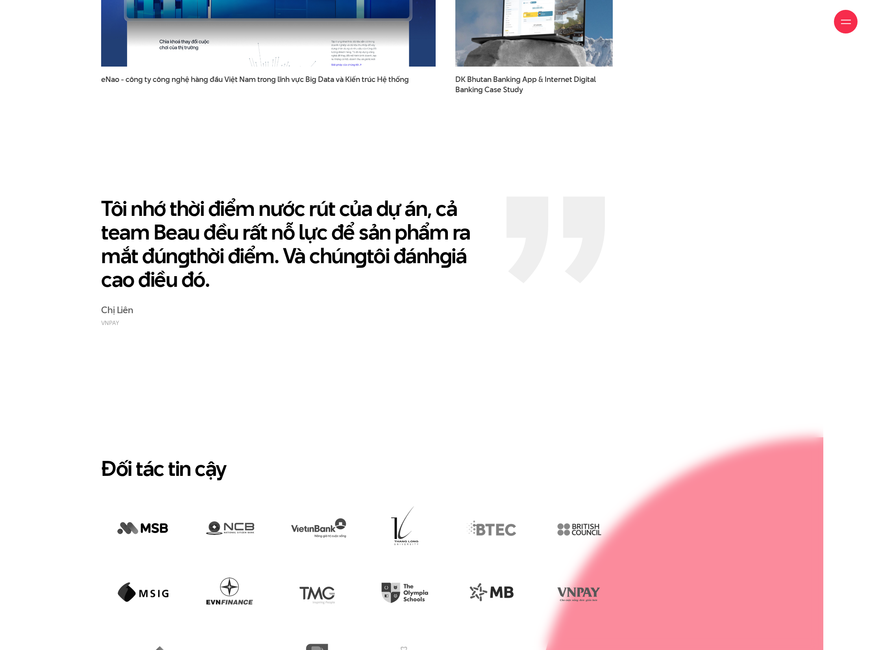
scroll to position [2422, 0]
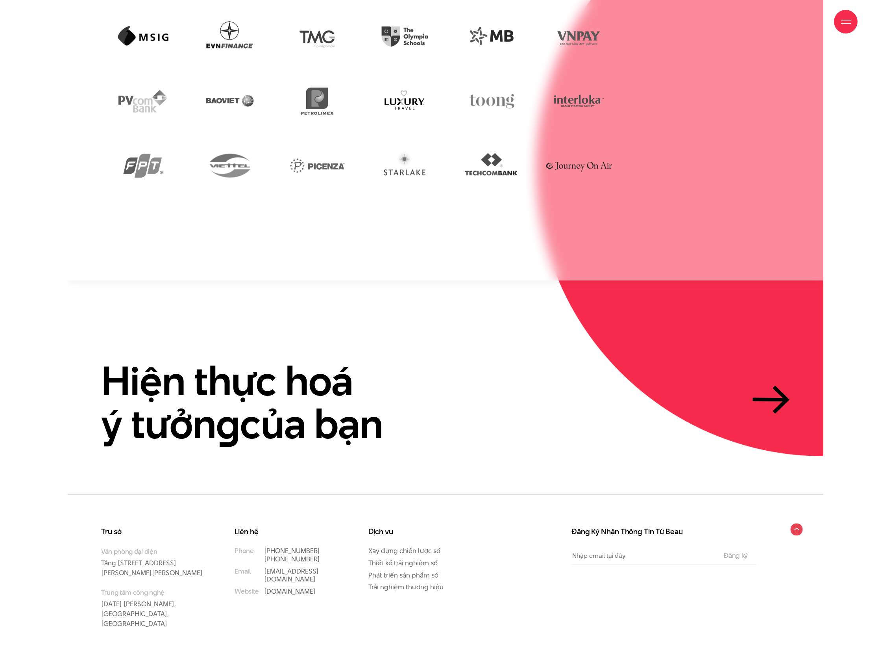
click at [802, 523] on circle at bounding box center [797, 529] width 12 height 12
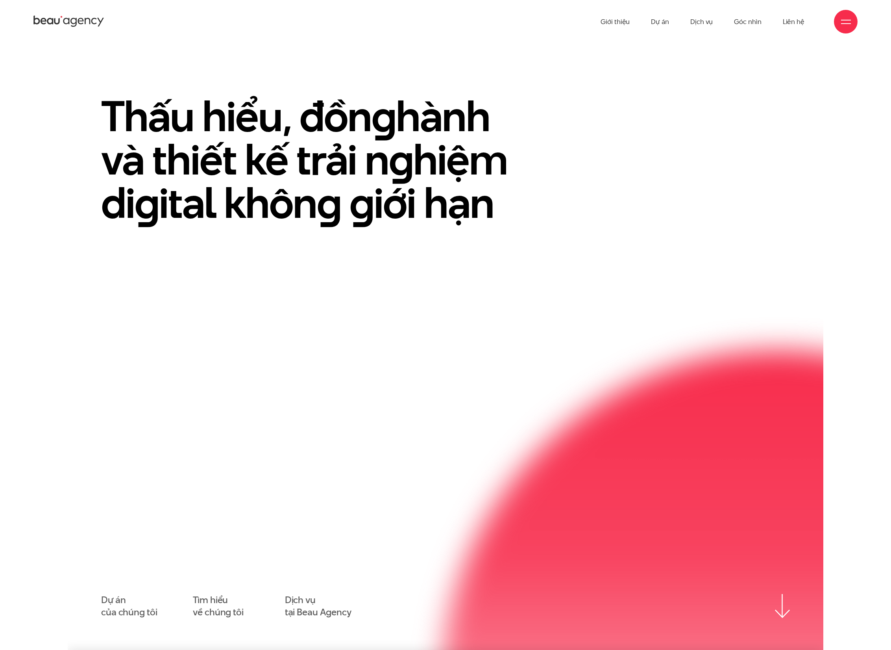
click at [777, 594] on div "Dự án của chúng tôi Tìm hiểu về chúng tôi Dịch vụ tại Beau Agency" at bounding box center [445, 606] width 689 height 24
click at [790, 602] on img at bounding box center [782, 606] width 15 height 24
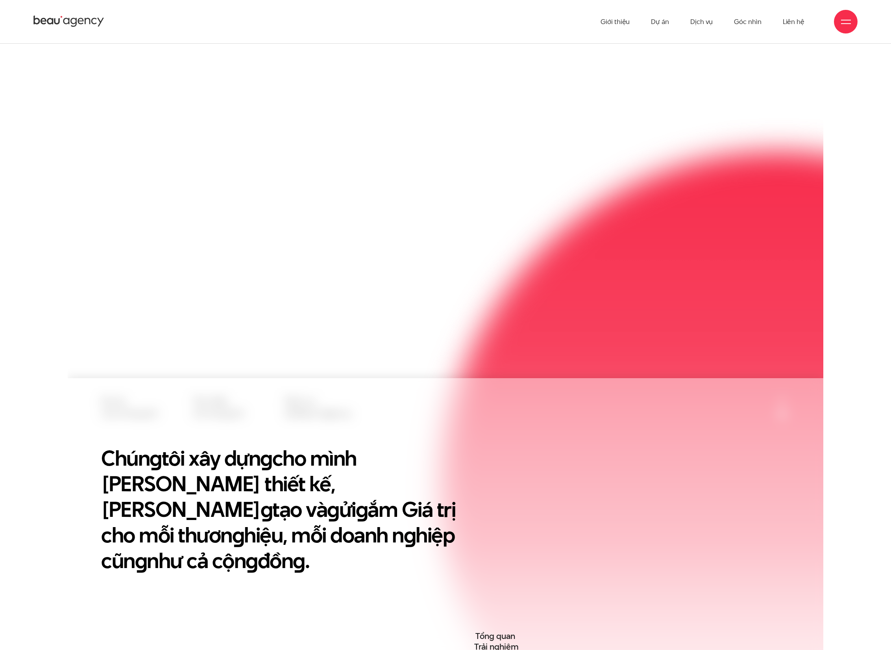
scroll to position [191, 0]
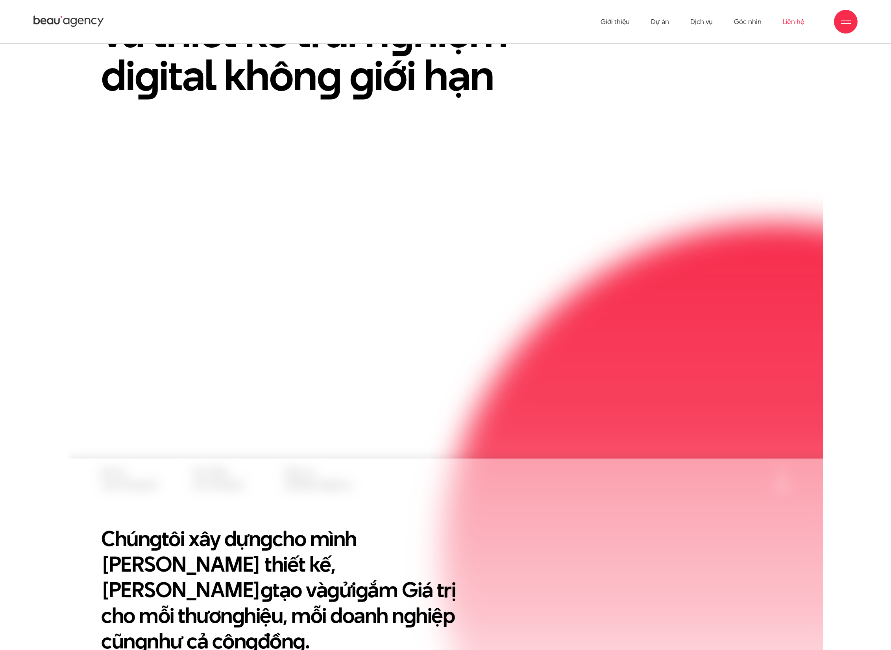
click at [788, 20] on link "Liên hệ" at bounding box center [794, 21] width 22 height 43
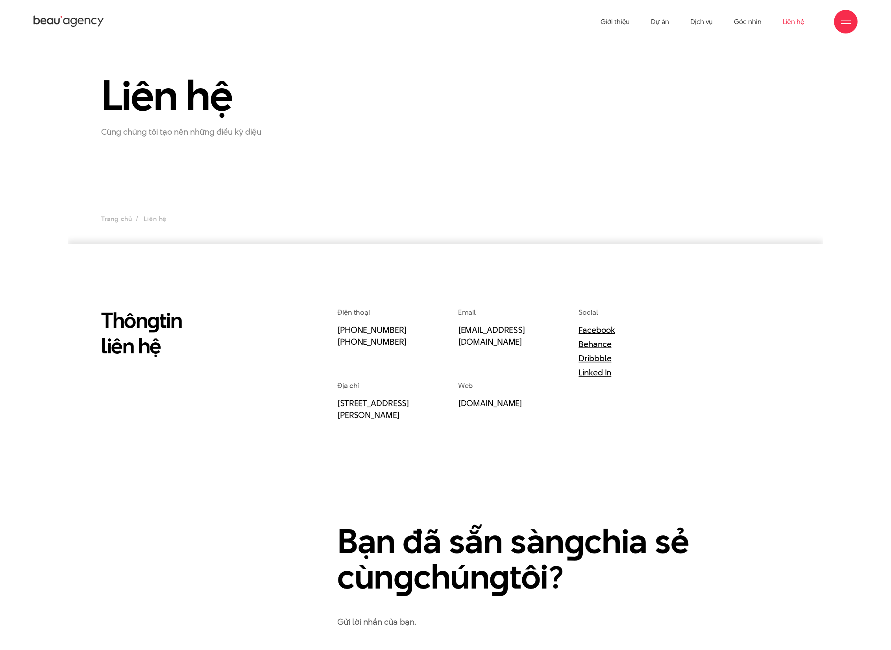
click at [428, 157] on section "Liên hệ Cùng chúng tôi tạo nên những điều kỳ diệu Trang chủ Liên hệ" at bounding box center [446, 143] width 756 height 201
click at [202, 417] on div "Thôn g tin liên hệ" at bounding box center [179, 488] width 177 height 363
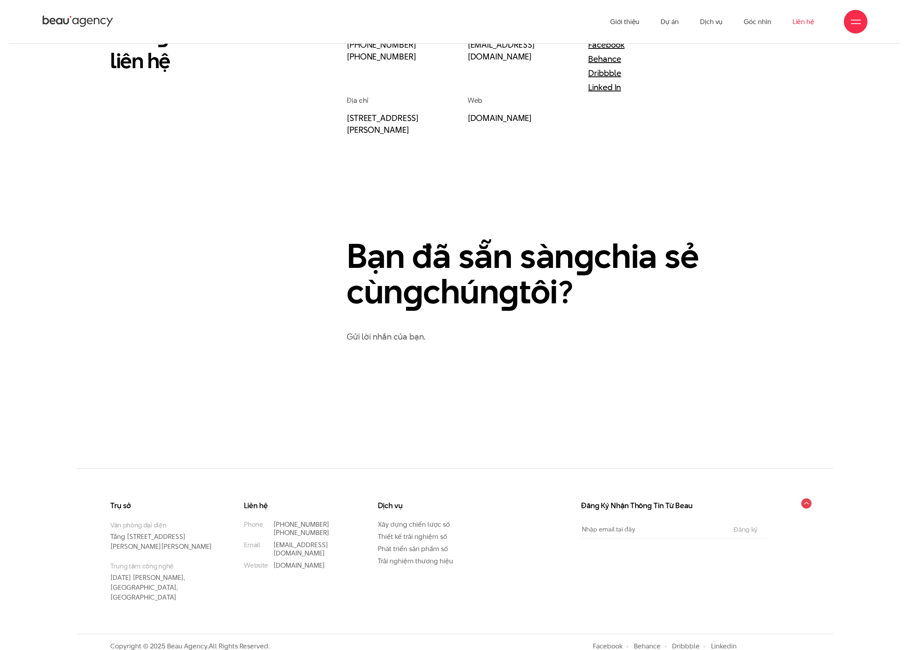
scroll to position [205, 0]
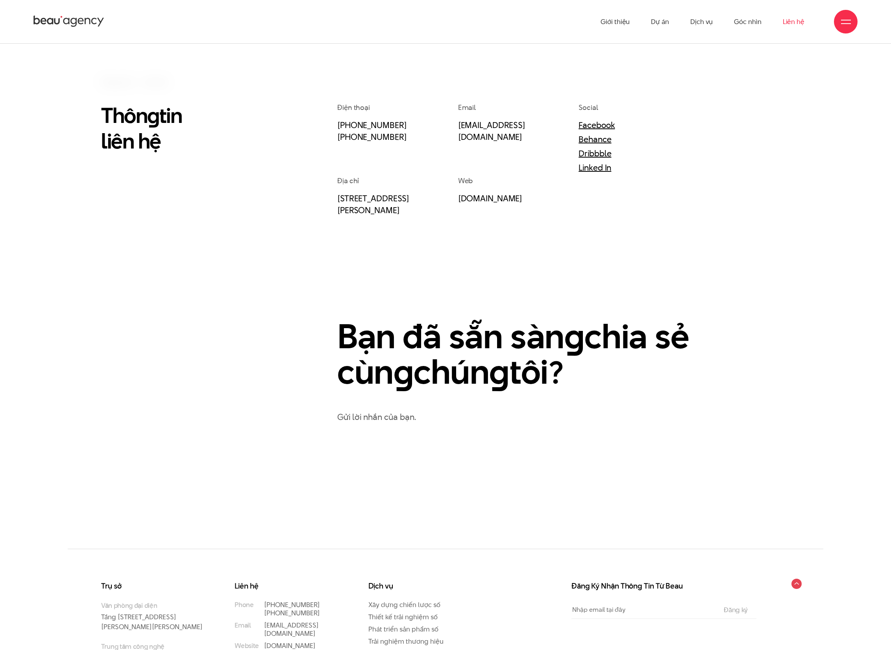
click at [851, 27] on div at bounding box center [846, 22] width 24 height 24
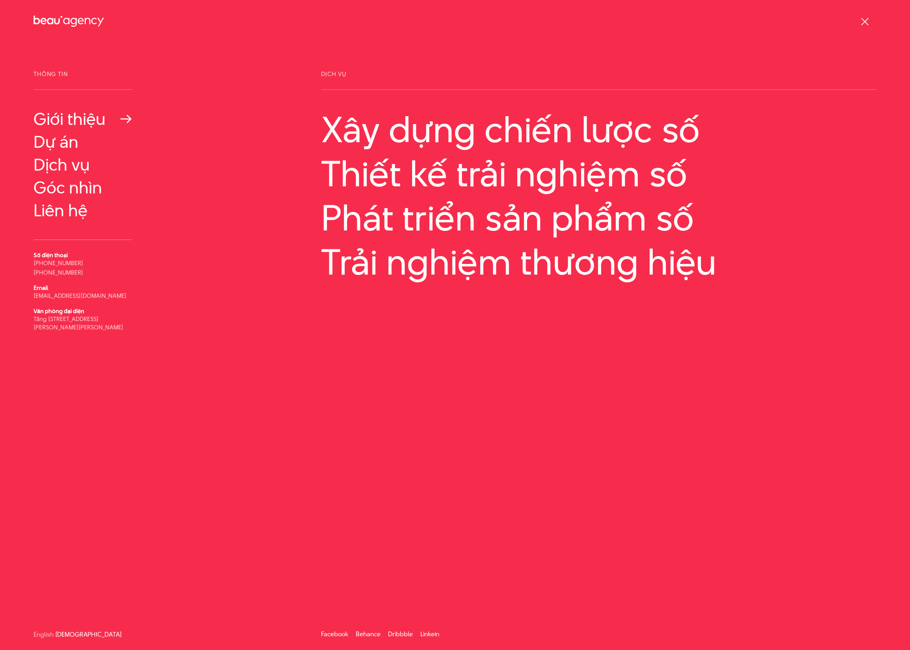
click at [65, 124] on link "Giới thiệu" at bounding box center [82, 118] width 98 height 19
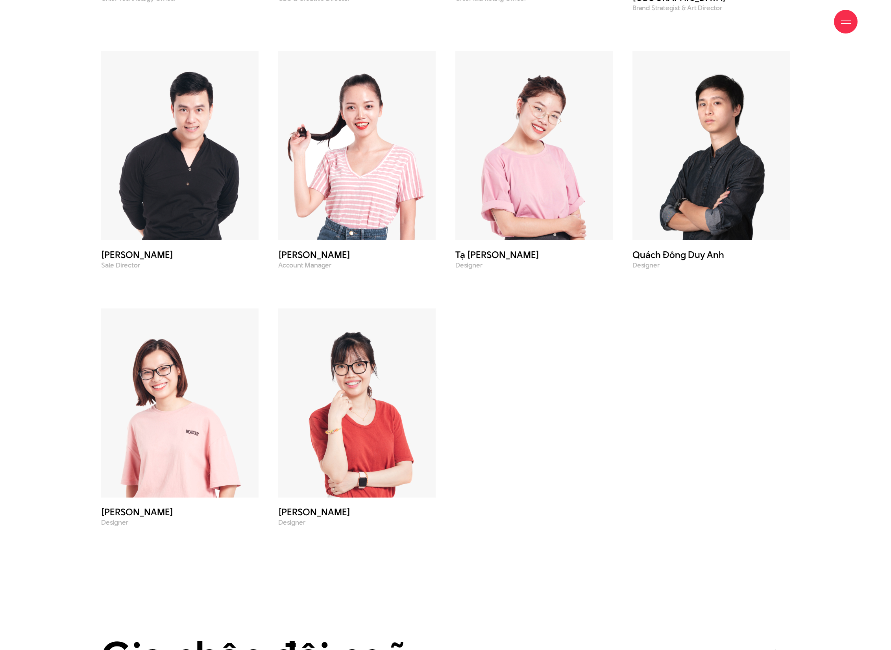
scroll to position [3612, 0]
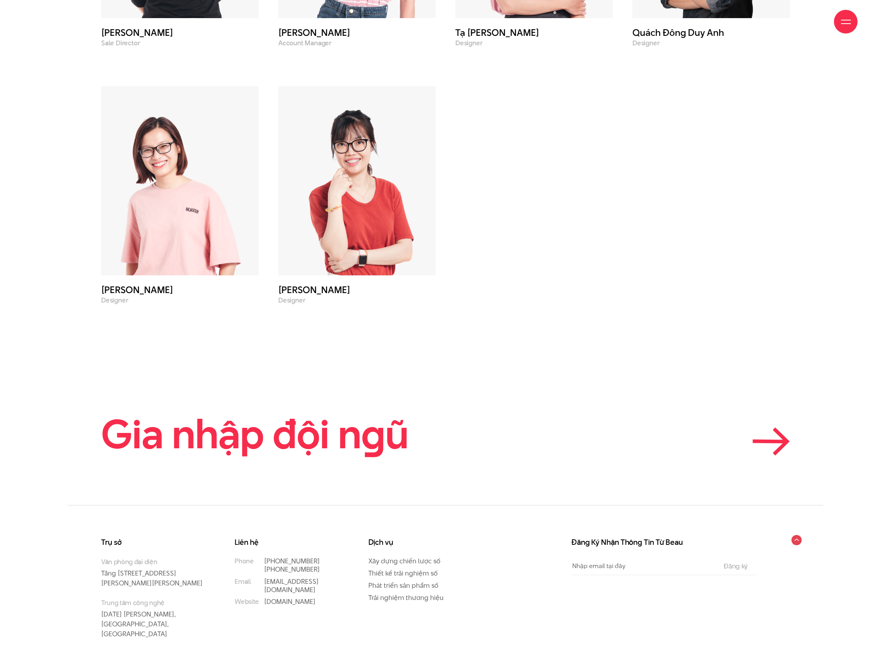
click at [774, 427] on icon at bounding box center [771, 441] width 37 height 28
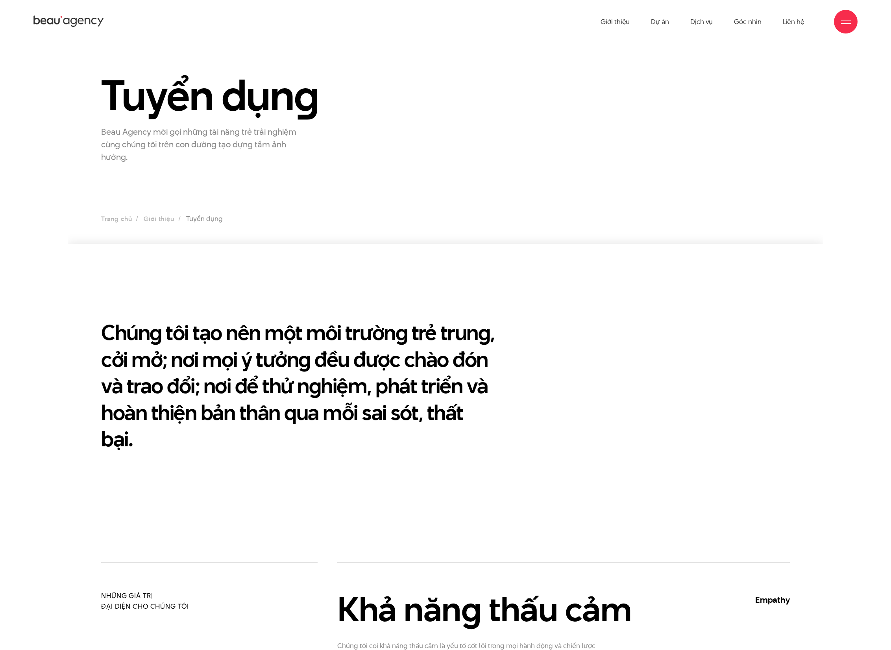
click at [280, 341] on h2 "Chúng tôi tạo nên một môi trường trẻ trung, cởi mở; nơi mọi ý tưởng đều được ch…" at bounding box center [298, 385] width 394 height 133
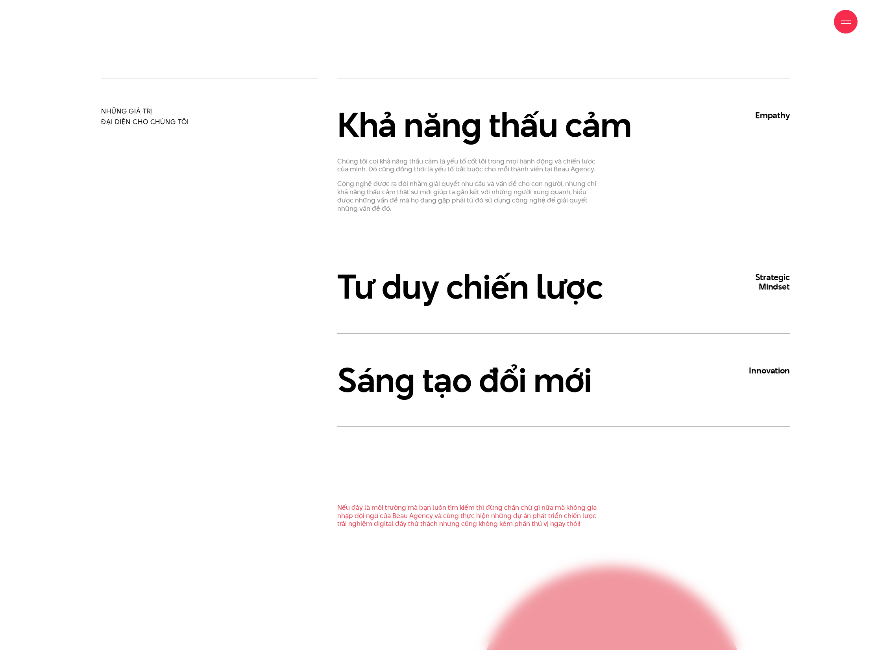
scroll to position [506, 0]
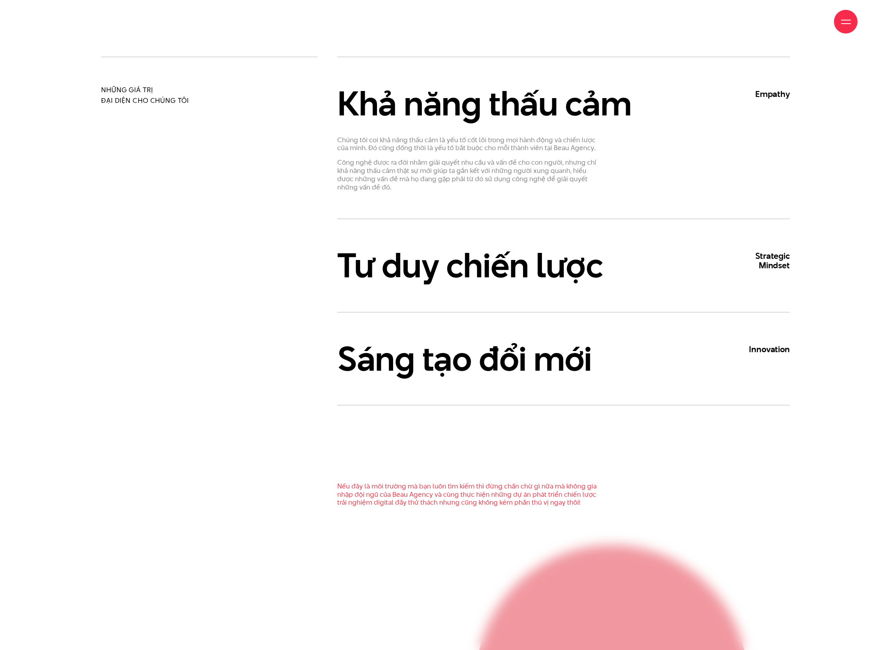
click at [233, 321] on div "Những giá trị đại diện cho chúng tôi" at bounding box center [209, 285] width 236 height 456
click at [447, 257] on h3 "Tư duy chiến lược Strategic Mindset" at bounding box center [563, 264] width 453 height 37
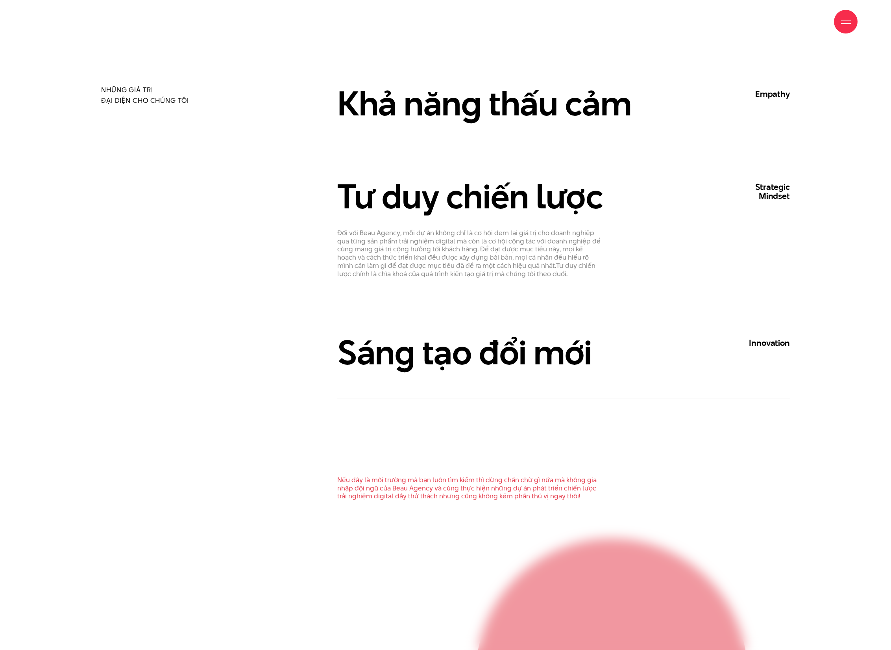
click at [490, 328] on div "Sáng tạo đổi mới Innovation Khác với tư duy truyền thống, chúng tôi tin rằng sá…" at bounding box center [563, 352] width 453 height 93
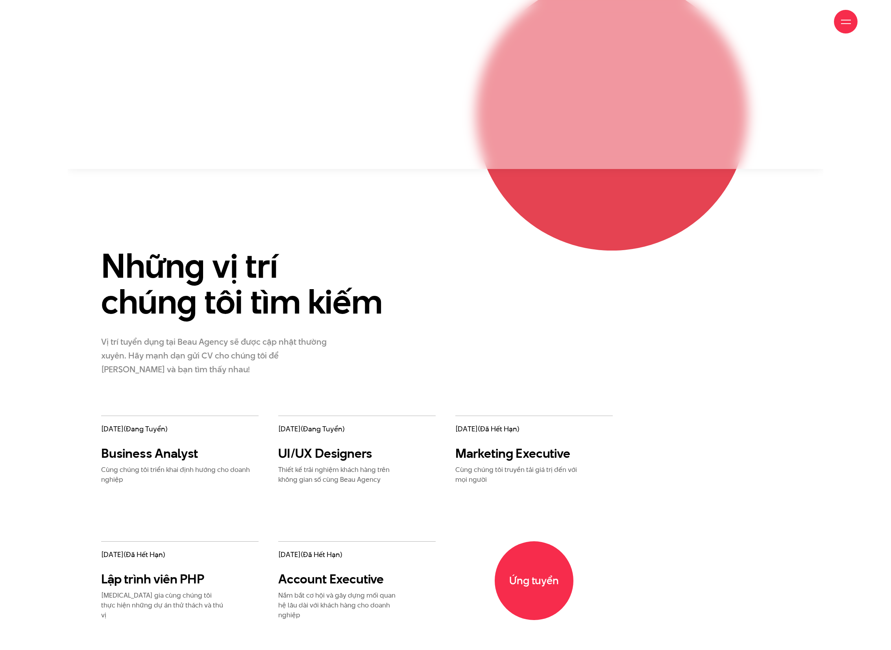
scroll to position [1292, 0]
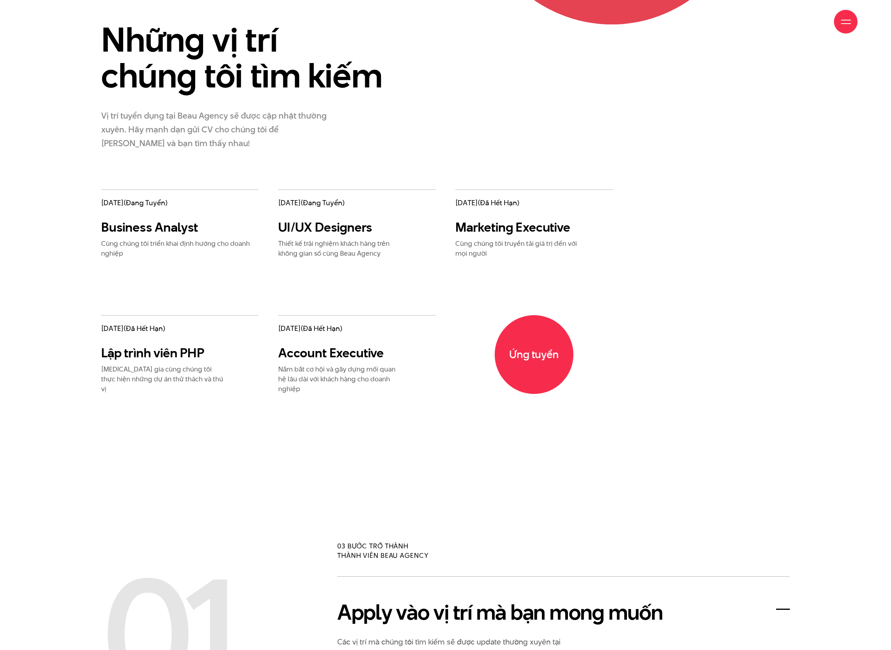
click at [332, 219] on h3 "UI/UX Designers" at bounding box center [341, 227] width 126 height 16
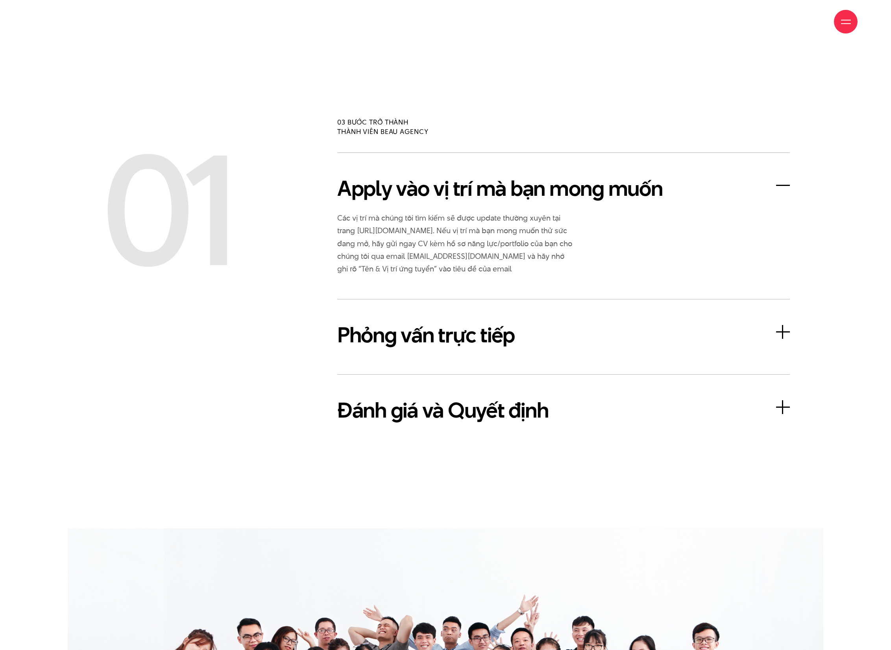
scroll to position [1717, 0]
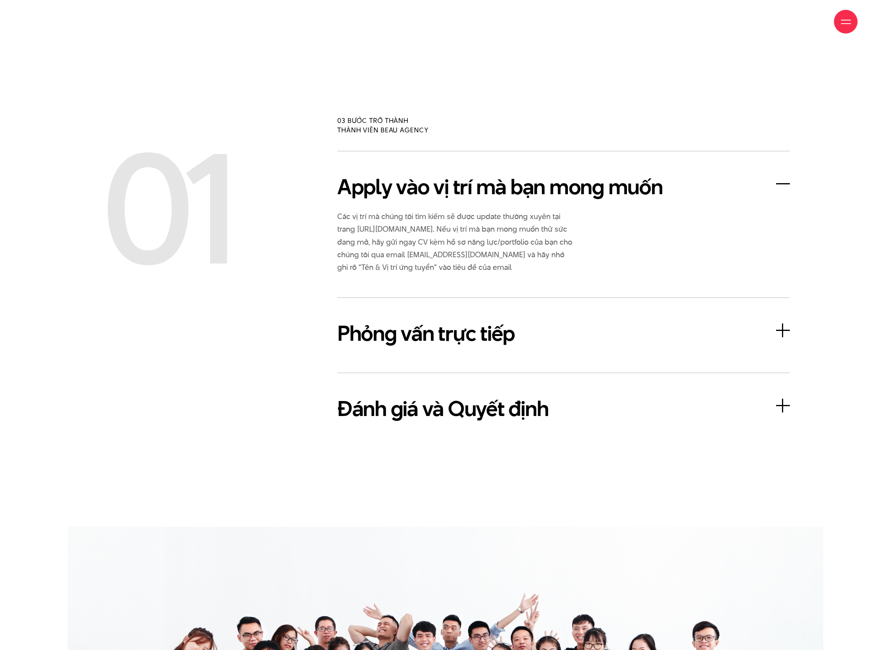
click at [263, 324] on div "01" at bounding box center [209, 299] width 236 height 297
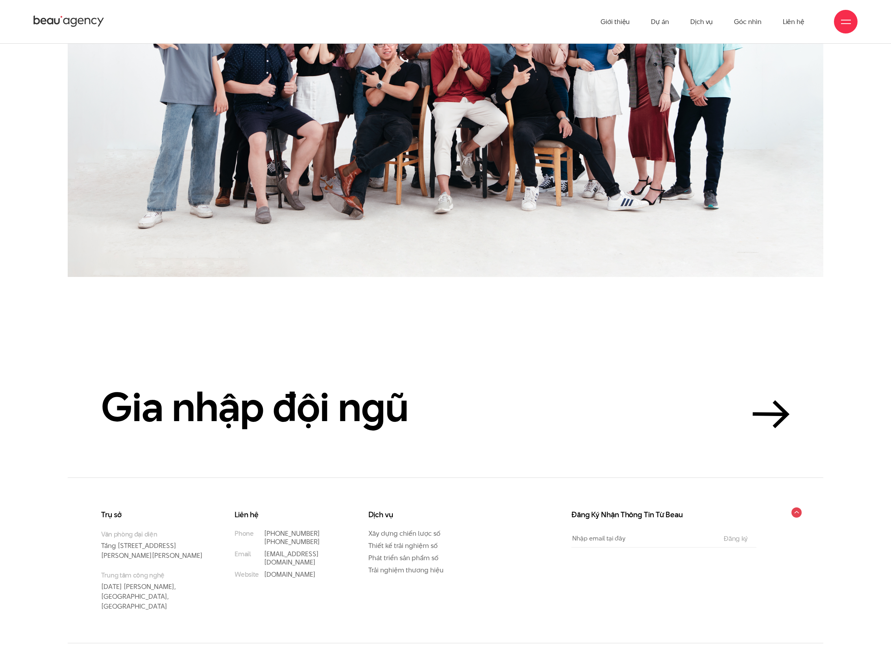
scroll to position [2281, 0]
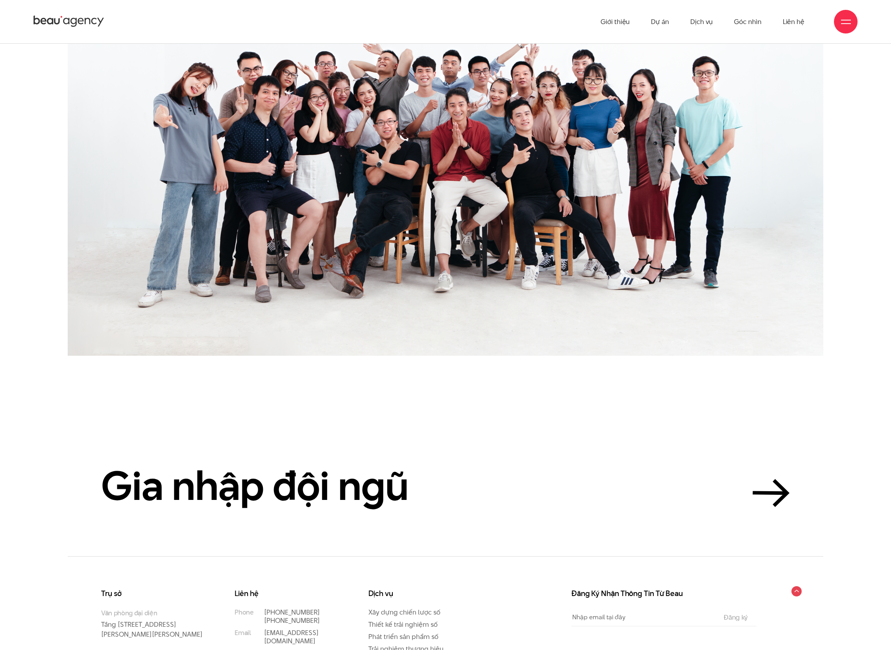
click at [312, 367] on section "Gia nhập đội ngũ" at bounding box center [446, 456] width 756 height 200
click at [501, 171] on img at bounding box center [446, 159] width 756 height 394
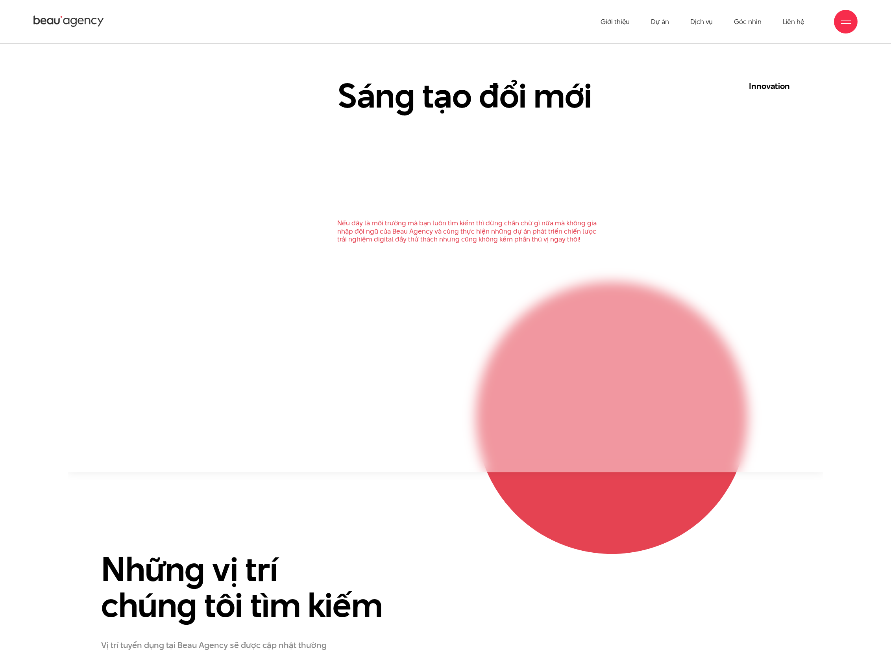
scroll to position [729, 0]
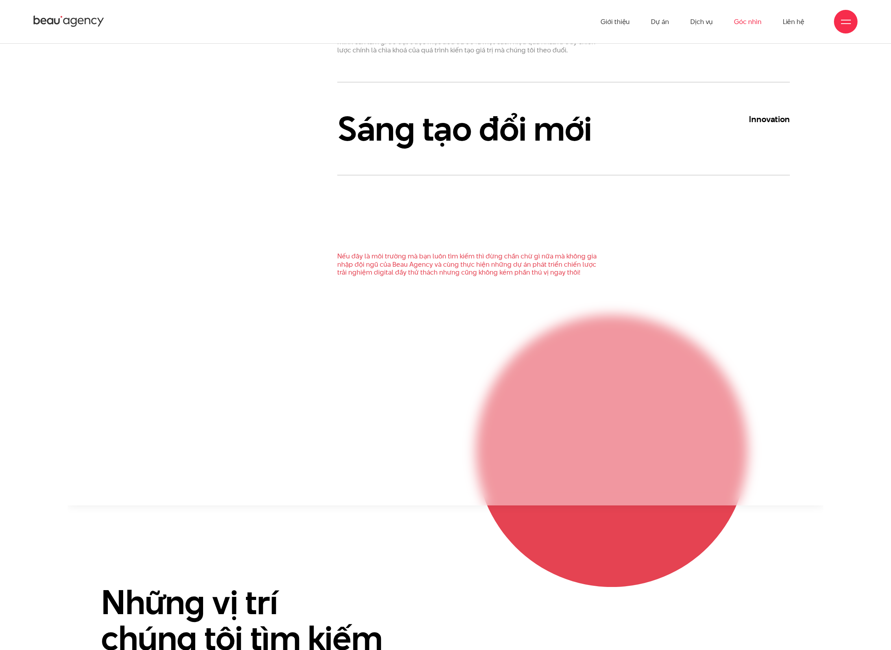
click at [745, 25] on link "Góc nhìn" at bounding box center [747, 21] width 27 height 43
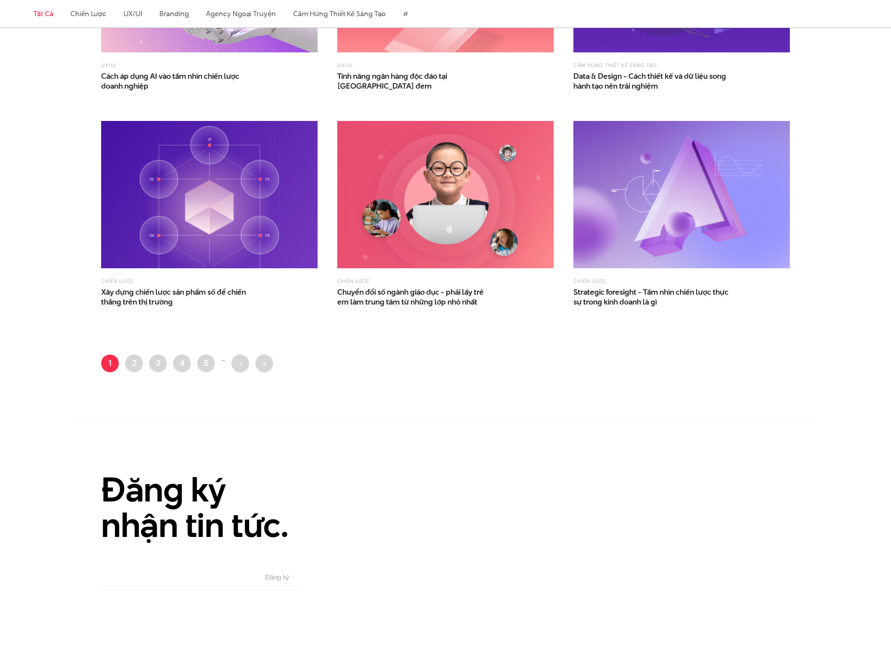
scroll to position [1273, 0]
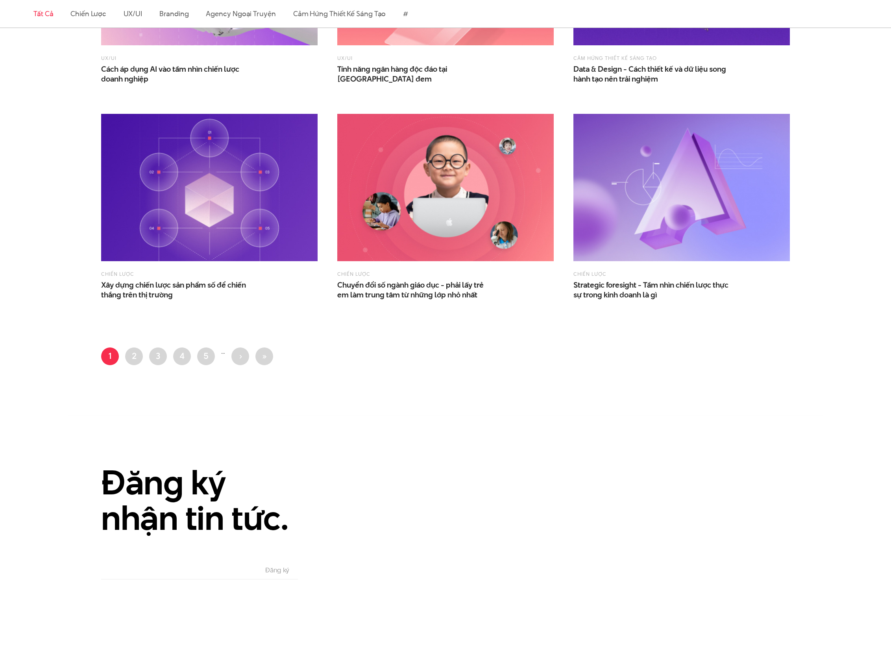
click at [209, 526] on h2 "Đăng ký nhận tin tức." at bounding box center [209, 499] width 217 height 71
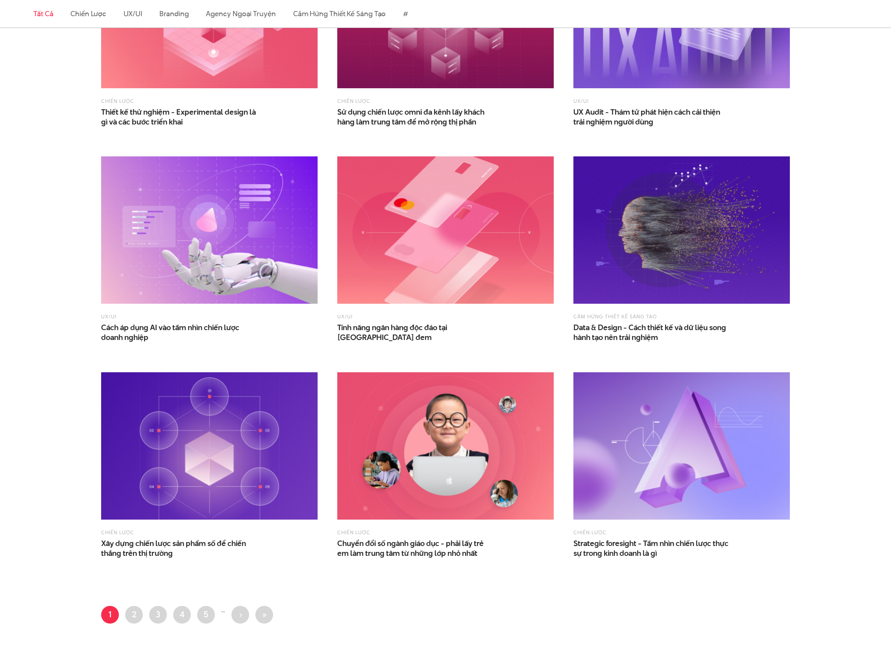
scroll to position [966, 0]
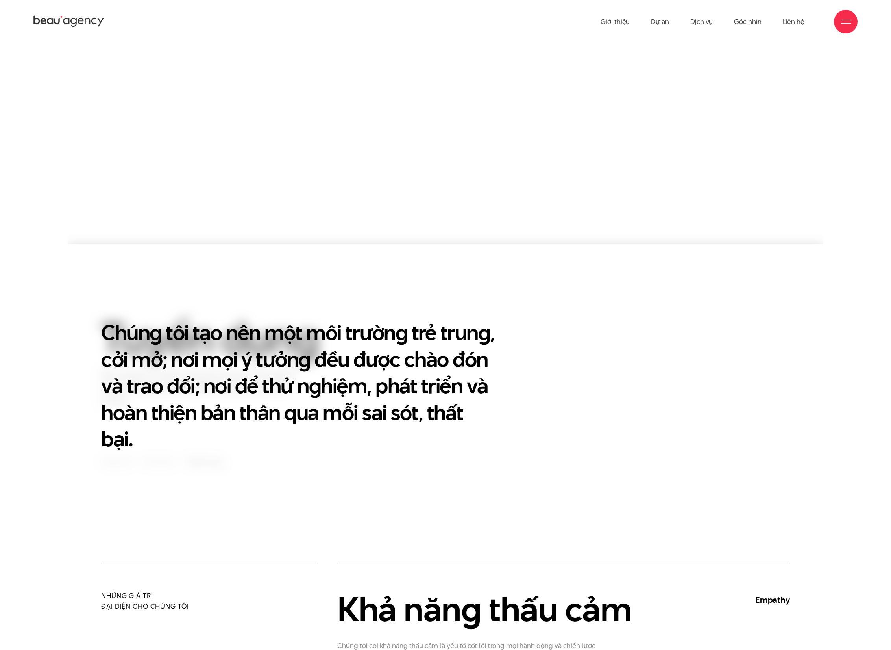
scroll to position [729, 0]
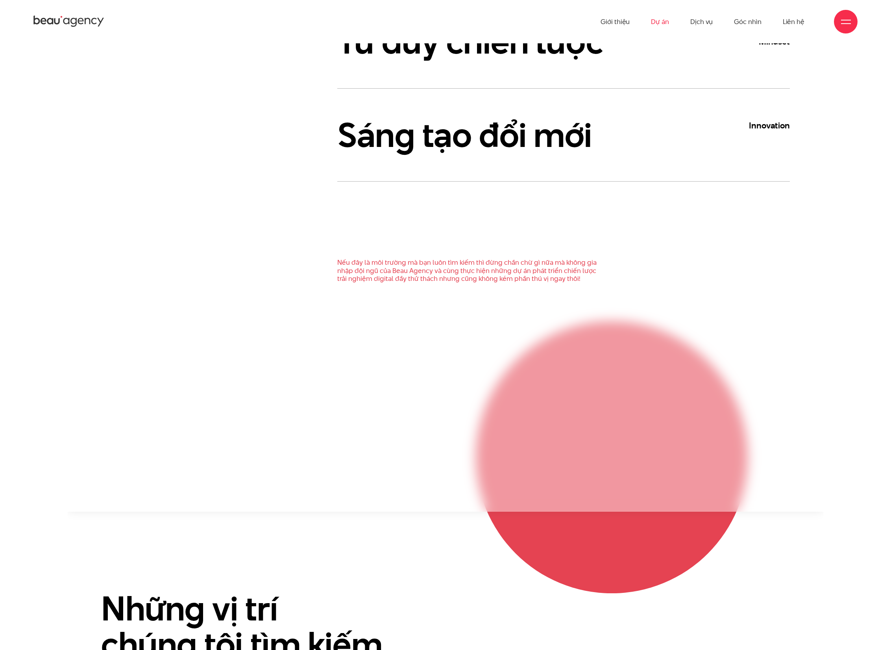
click at [660, 27] on link "Dự án" at bounding box center [660, 21] width 18 height 43
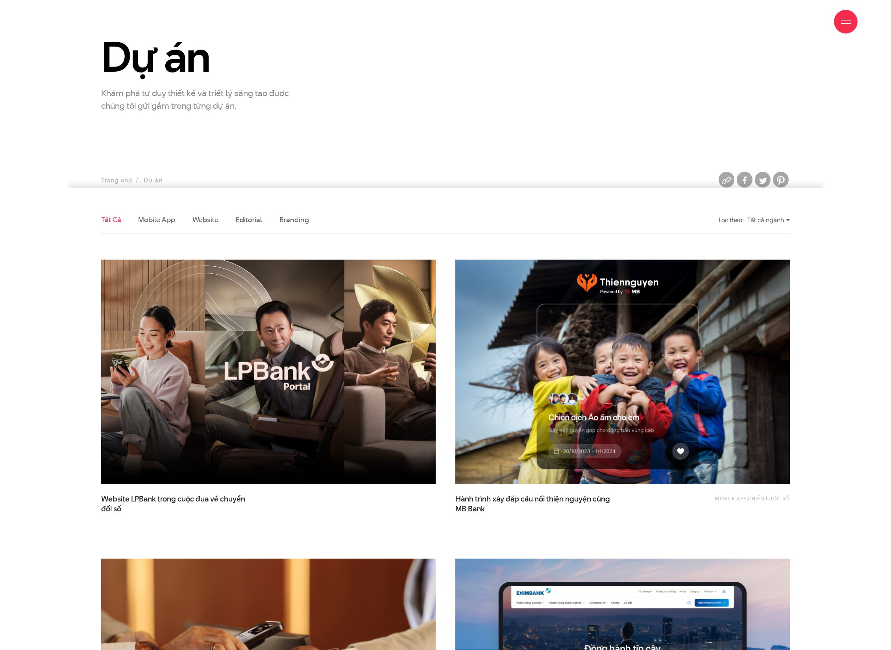
scroll to position [57, 0]
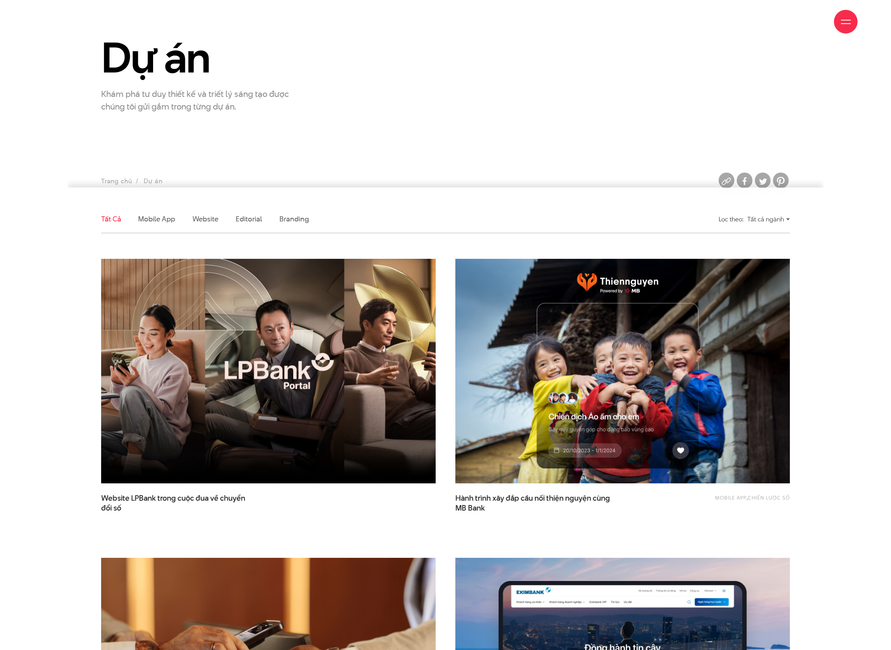
click at [502, 108] on div "Dự án Khám phá tư duy thiết kế và triết lý sáng tạo được chúng tôi gửi gắm tron…" at bounding box center [445, 74] width 709 height 78
click at [838, 24] on div at bounding box center [846, 22] width 24 height 24
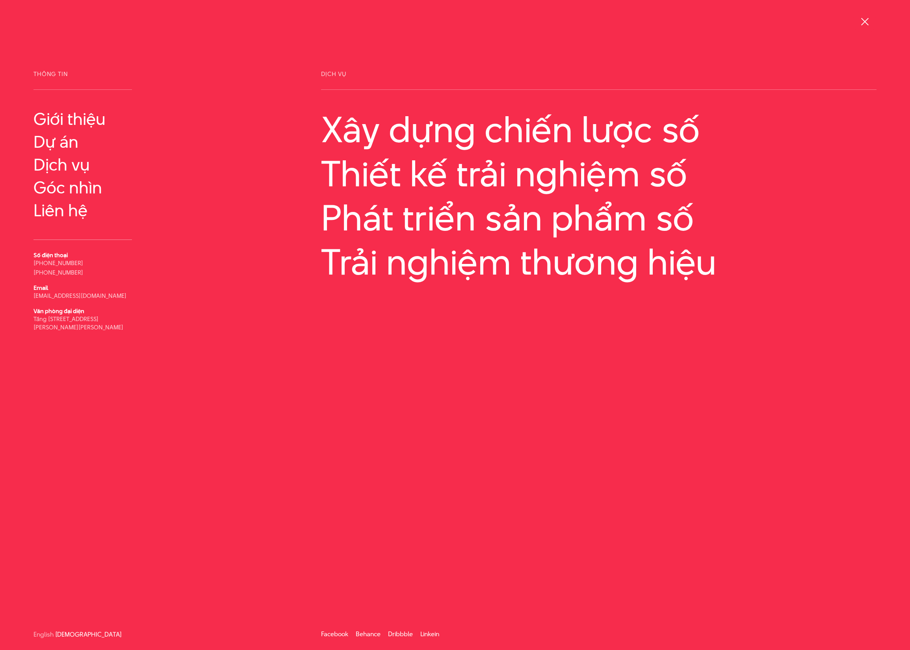
click at [856, 24] on div at bounding box center [864, 22] width 24 height 24
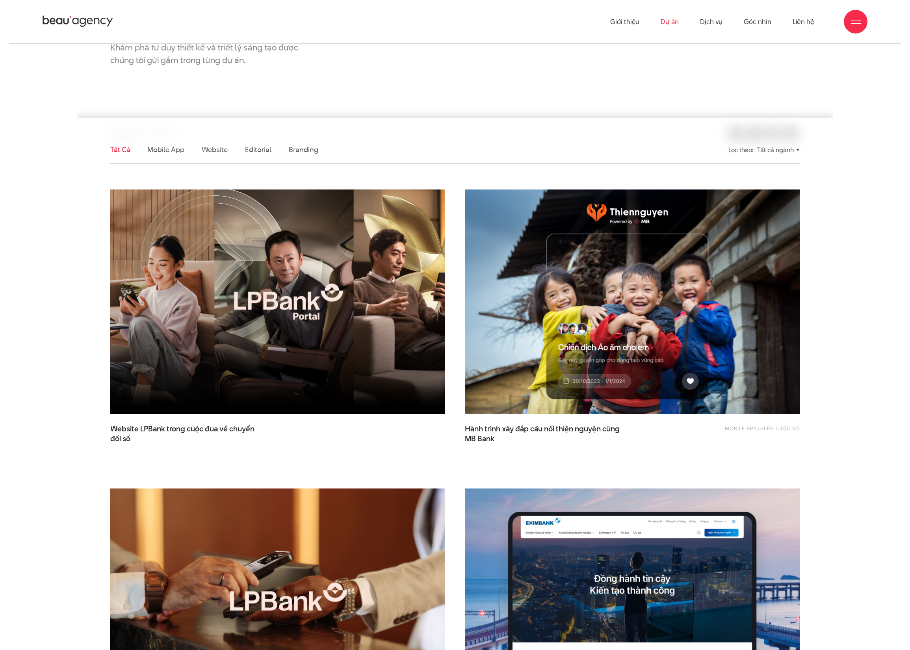
scroll to position [0, 0]
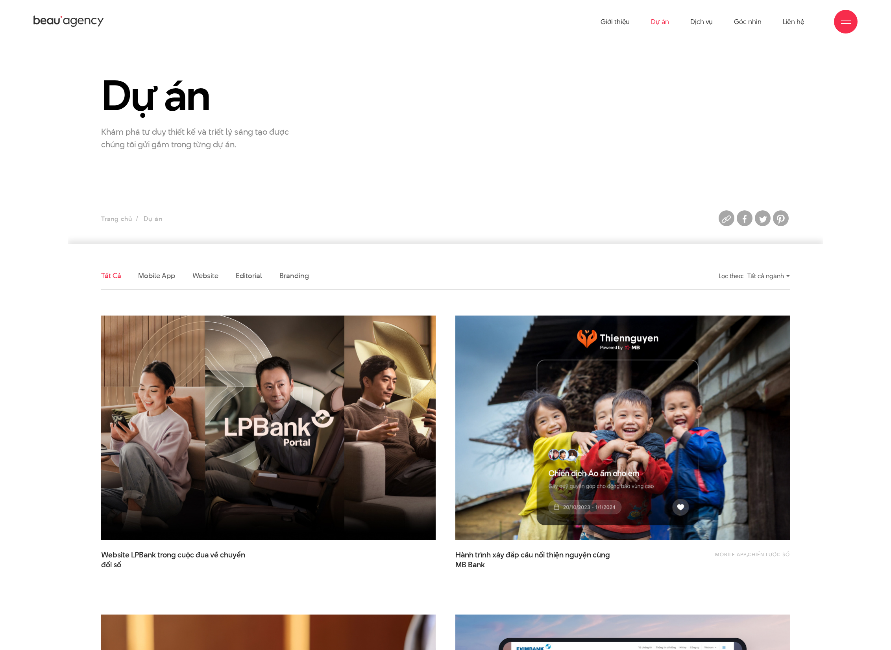
click at [842, 27] on div at bounding box center [846, 22] width 24 height 24
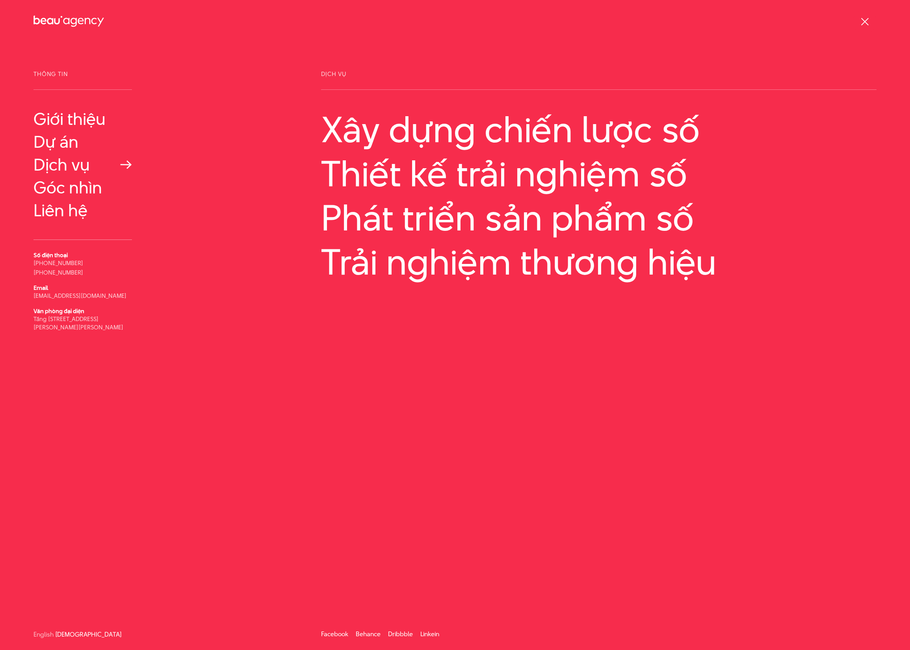
click at [78, 166] on link "Dịch vụ" at bounding box center [82, 164] width 98 height 19
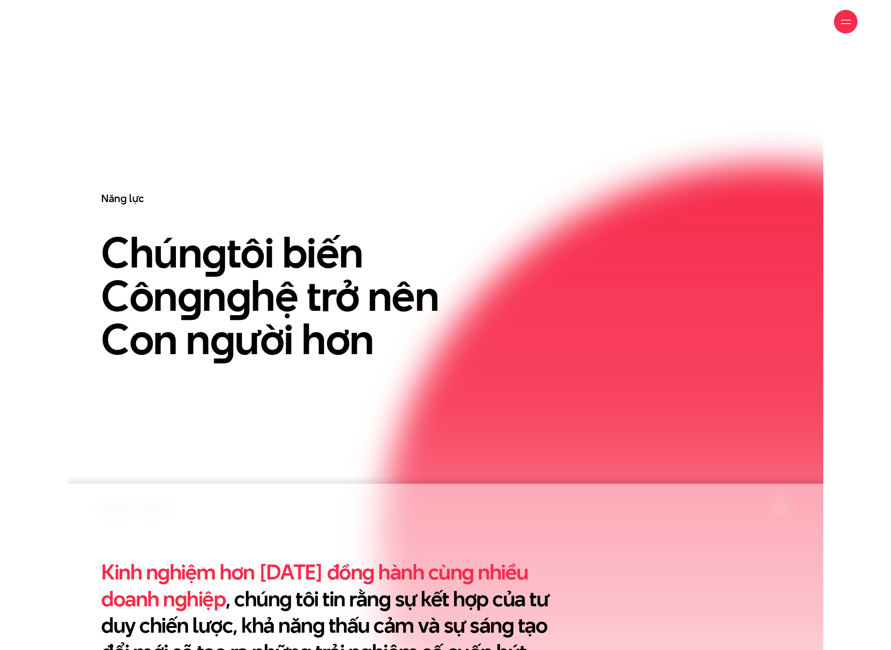
scroll to position [189, 0]
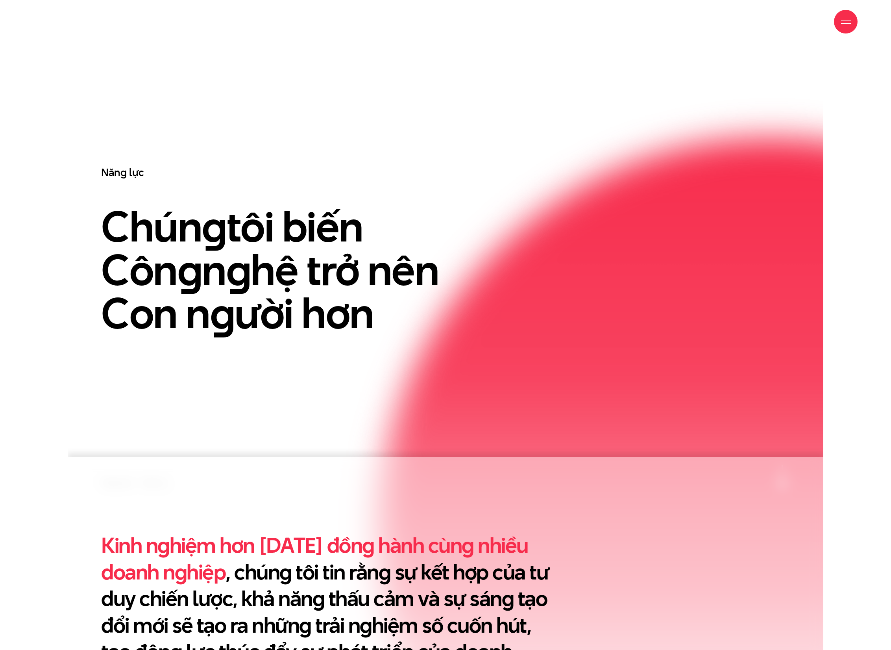
click at [288, 324] on h1 "Chún g tôi biến Côn g n g hệ trở nên Con n g ười hơn" at bounding box center [357, 270] width 512 height 130
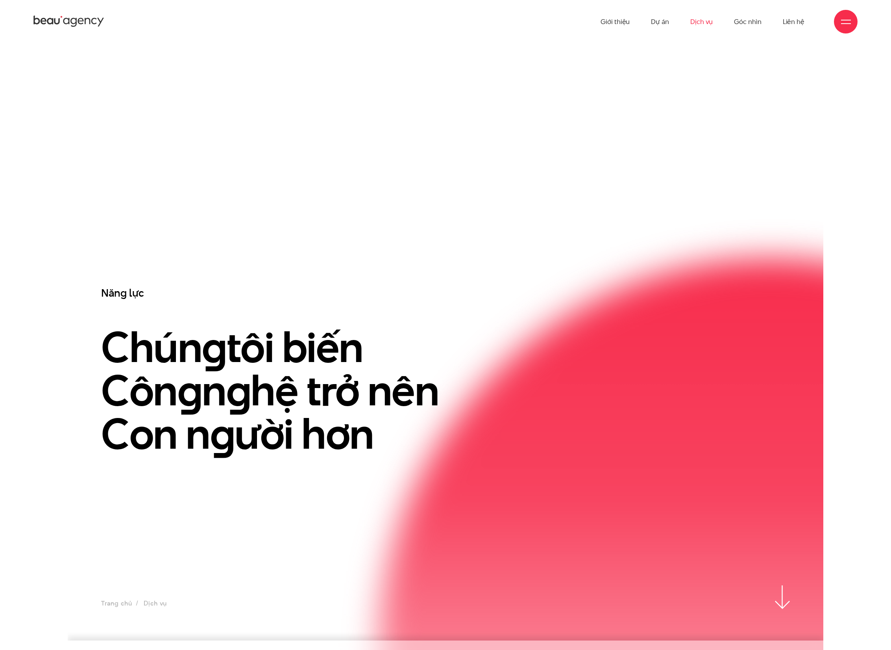
scroll to position [0, 0]
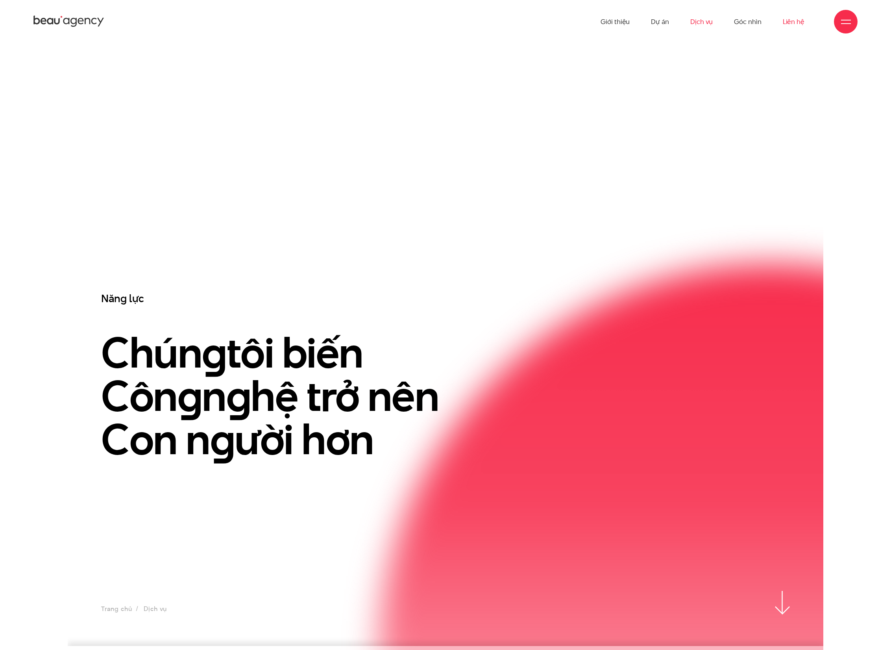
click at [794, 23] on link "Liên hệ" at bounding box center [794, 21] width 22 height 43
